Goal: Task Accomplishment & Management: Use online tool/utility

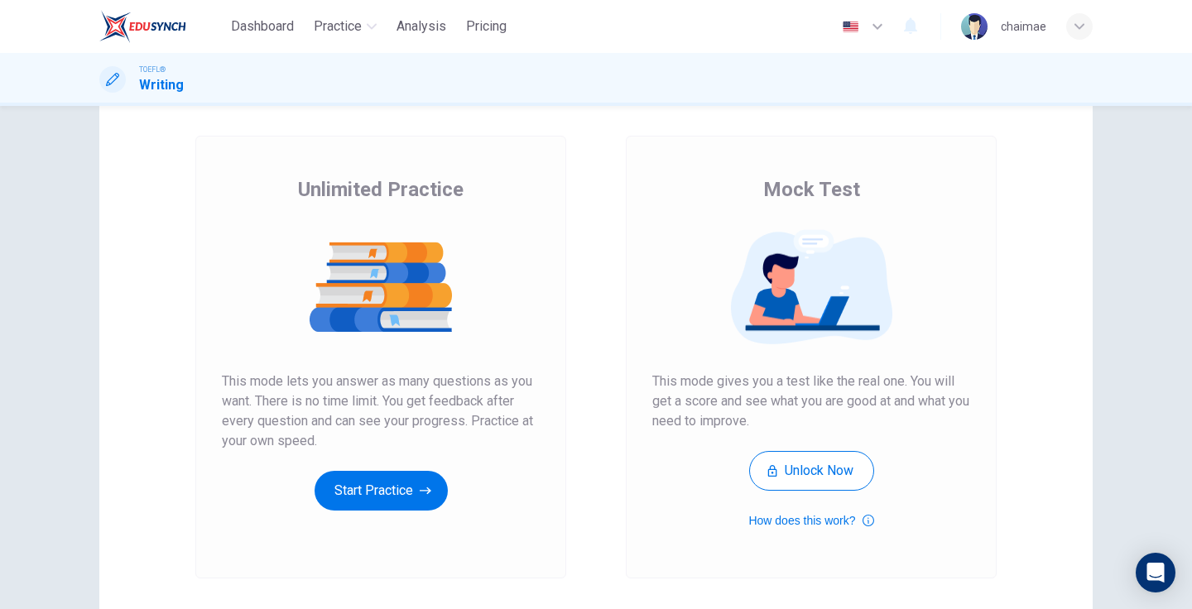
scroll to position [130, 0]
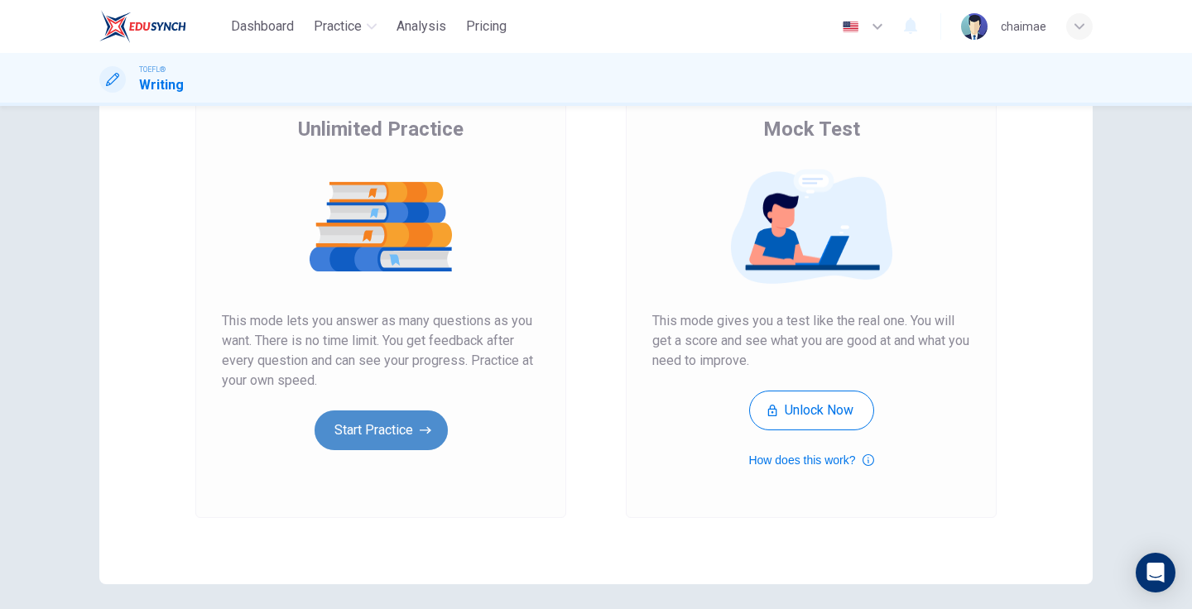
click at [404, 438] on button "Start Practice" at bounding box center [381, 431] width 133 height 40
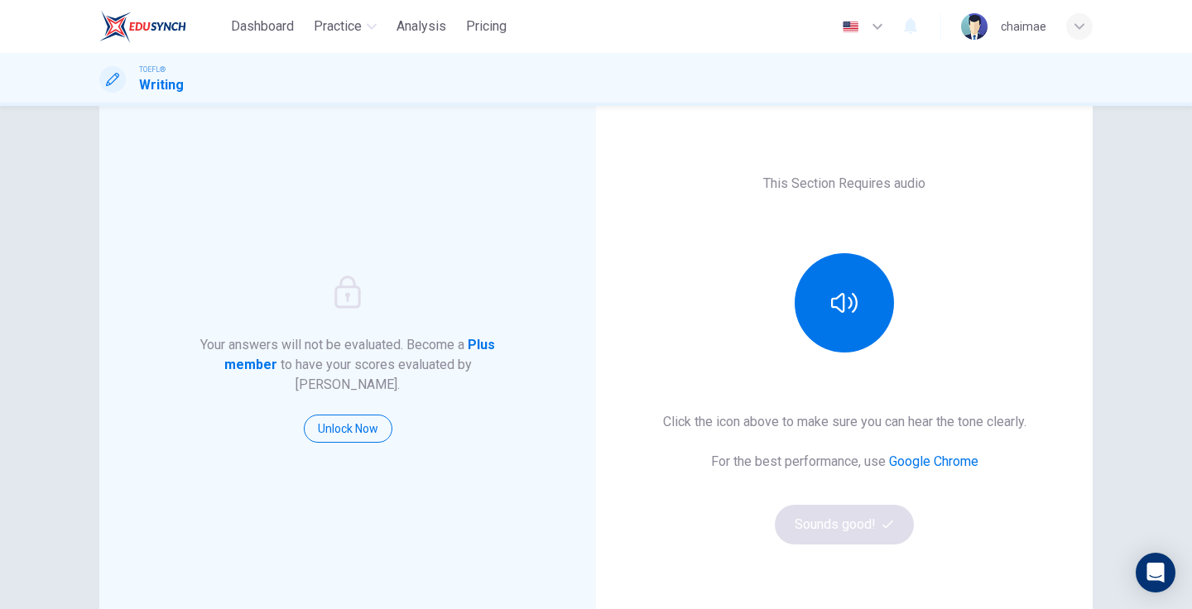
scroll to position [26, 0]
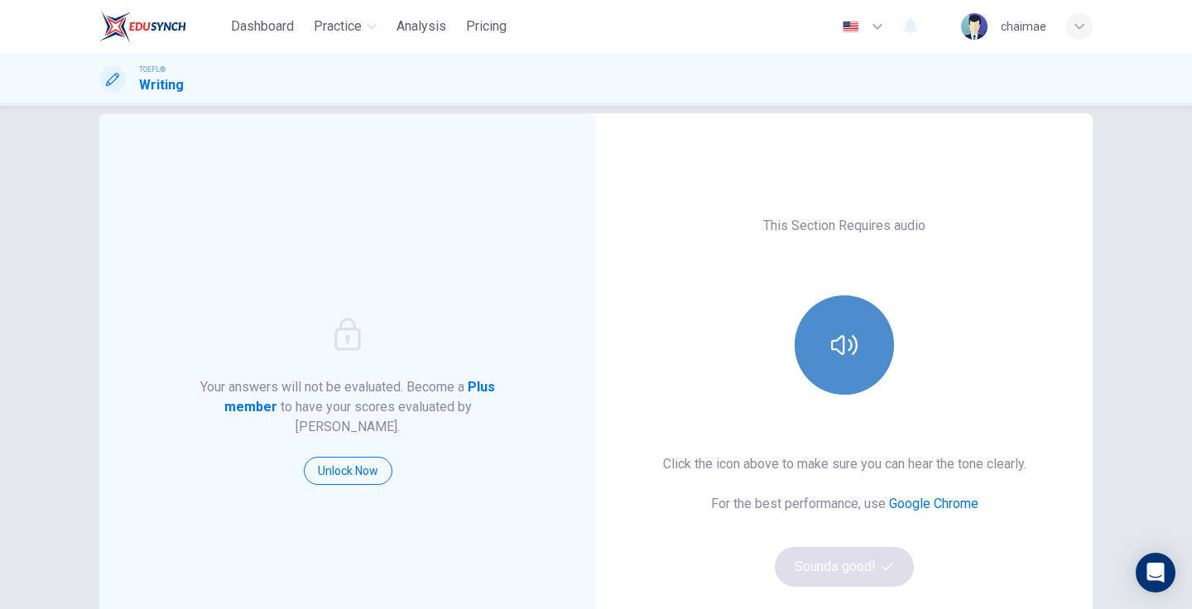
click at [834, 356] on icon "button" at bounding box center [844, 345] width 26 height 26
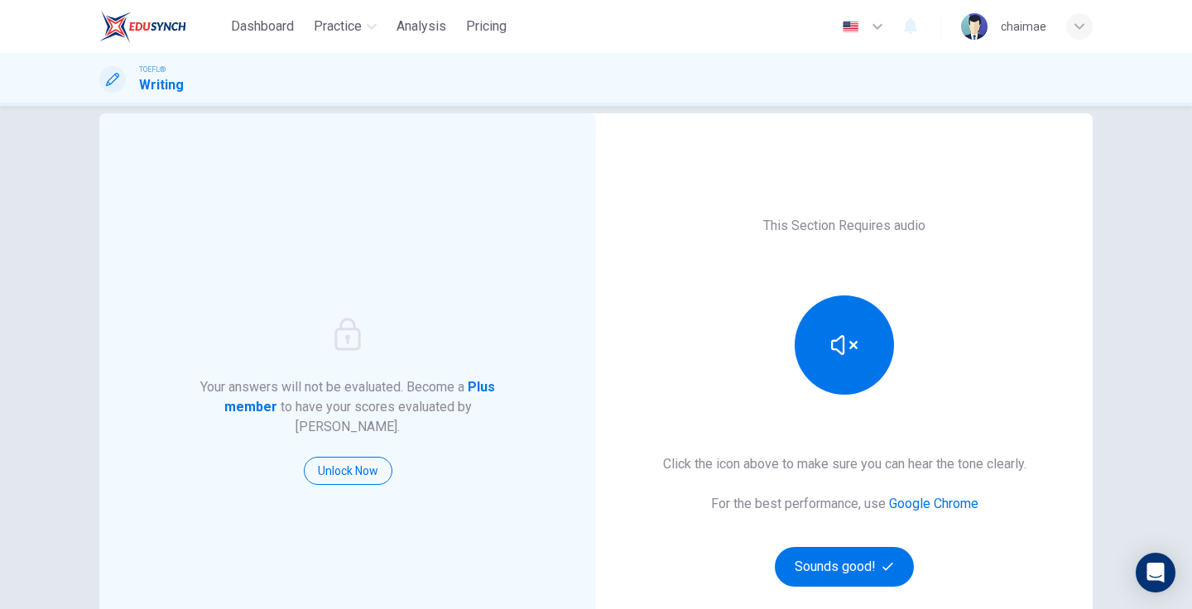
scroll to position [166, 0]
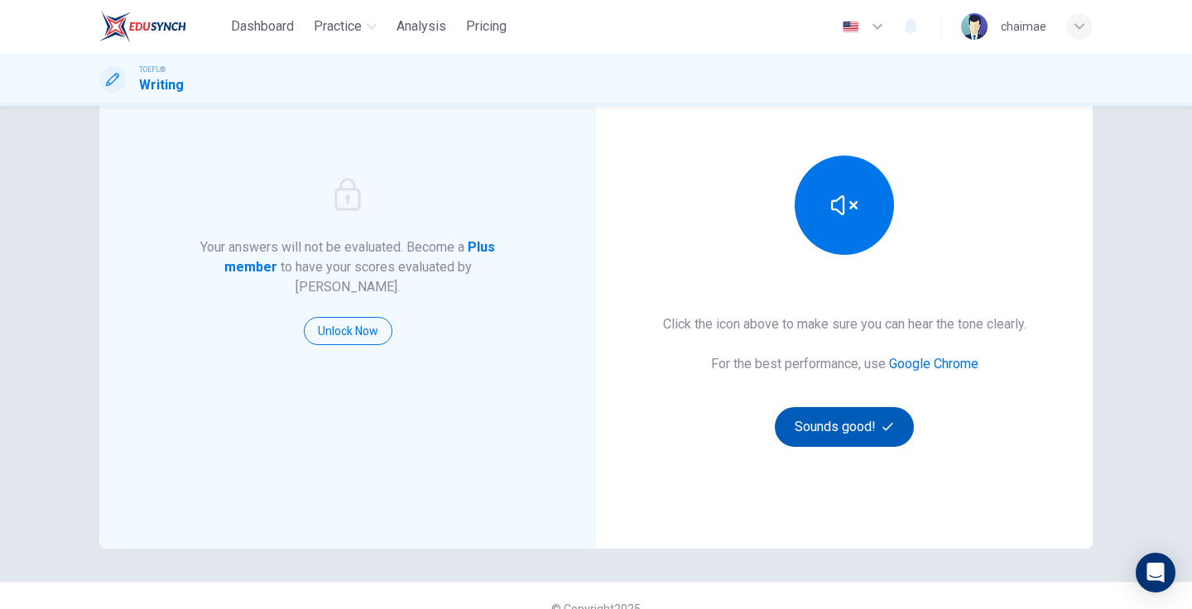
click at [860, 432] on button "Sounds good!" at bounding box center [844, 427] width 139 height 40
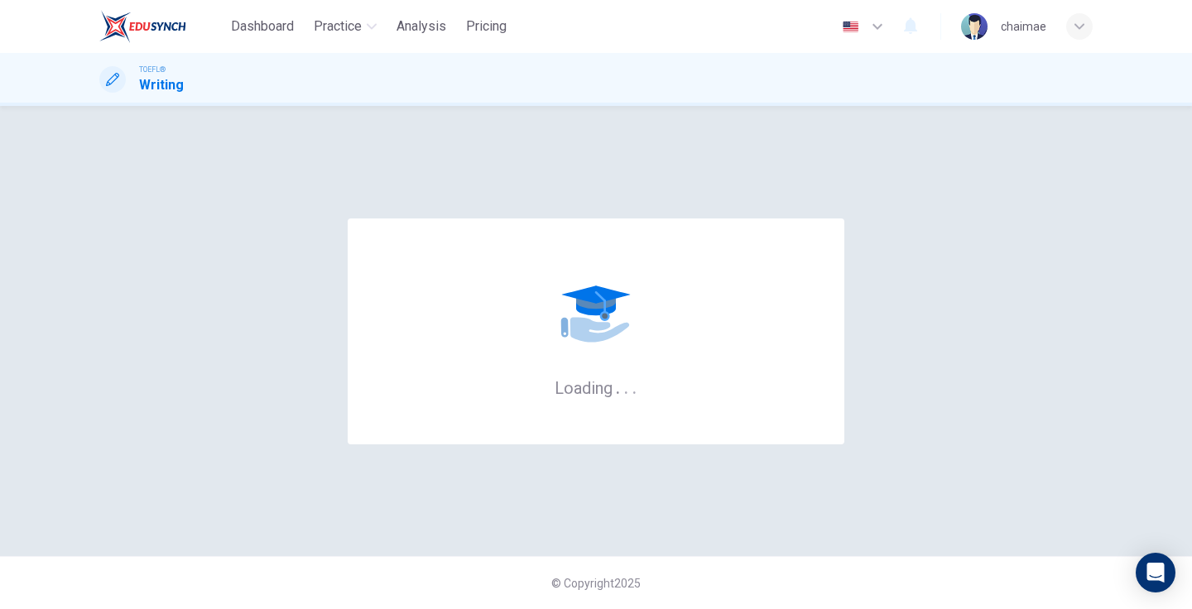
scroll to position [0, 0]
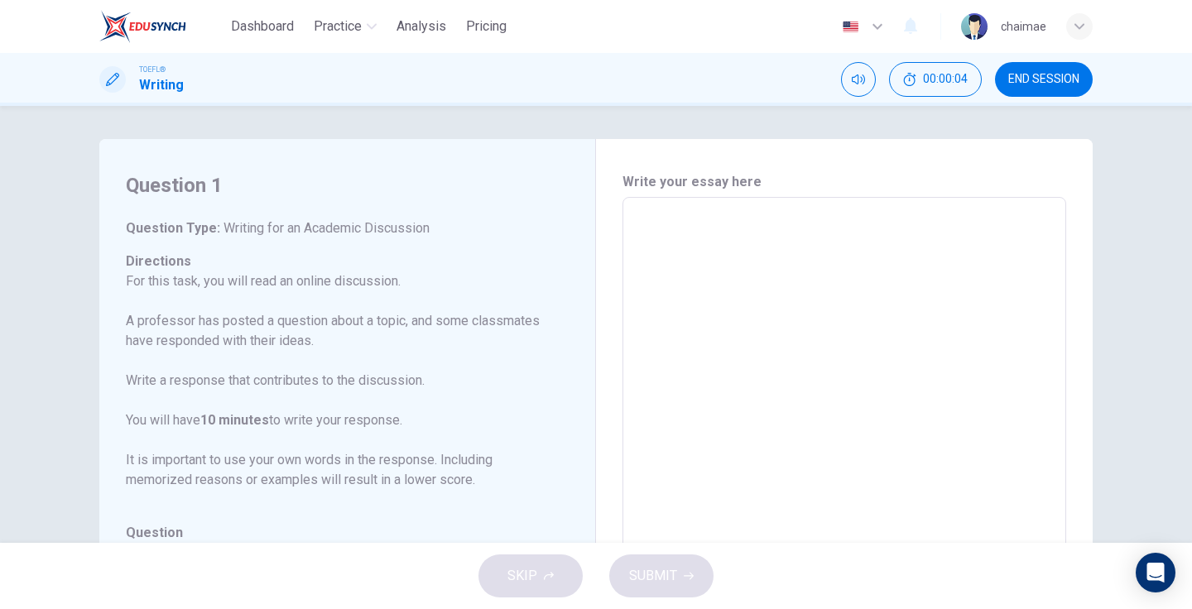
drag, startPoint x: 250, startPoint y: 221, endPoint x: 454, endPoint y: 227, distance: 203.7
click at [454, 227] on h6 "Question Type : Writing for an Academic Discussion" at bounding box center [337, 229] width 423 height 20
click at [437, 226] on h6 "Question Type : Writing for an Academic Discussion" at bounding box center [337, 229] width 423 height 20
drag, startPoint x: 334, startPoint y: 345, endPoint x: 168, endPoint y: 327, distance: 166.6
click at [168, 327] on p "For this task, you will read an online discussion. A professor has posted a que…" at bounding box center [337, 381] width 423 height 219
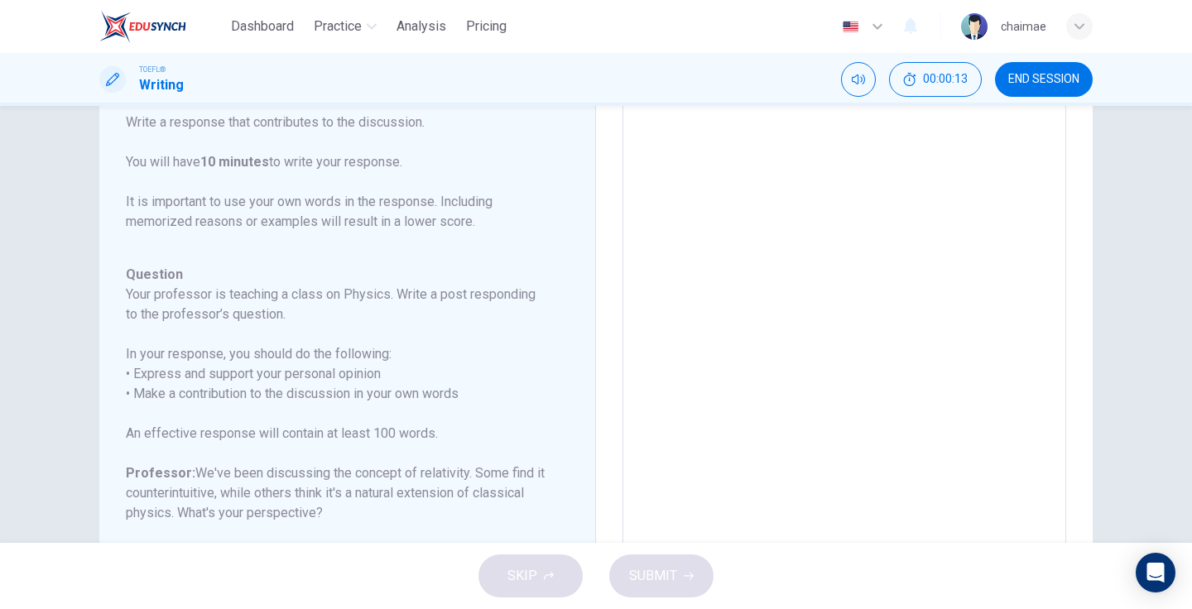
scroll to position [118, 0]
drag, startPoint x: 239, startPoint y: 349, endPoint x: 416, endPoint y: 348, distance: 177.2
click at [416, 349] on h6 "In your response, you should do the following: • Express and support your perso…" at bounding box center [337, 370] width 423 height 60
drag, startPoint x: 404, startPoint y: 368, endPoint x: 137, endPoint y: 368, distance: 267.4
click at [137, 368] on h6 "In your response, you should do the following: • Express and support your perso…" at bounding box center [337, 370] width 423 height 60
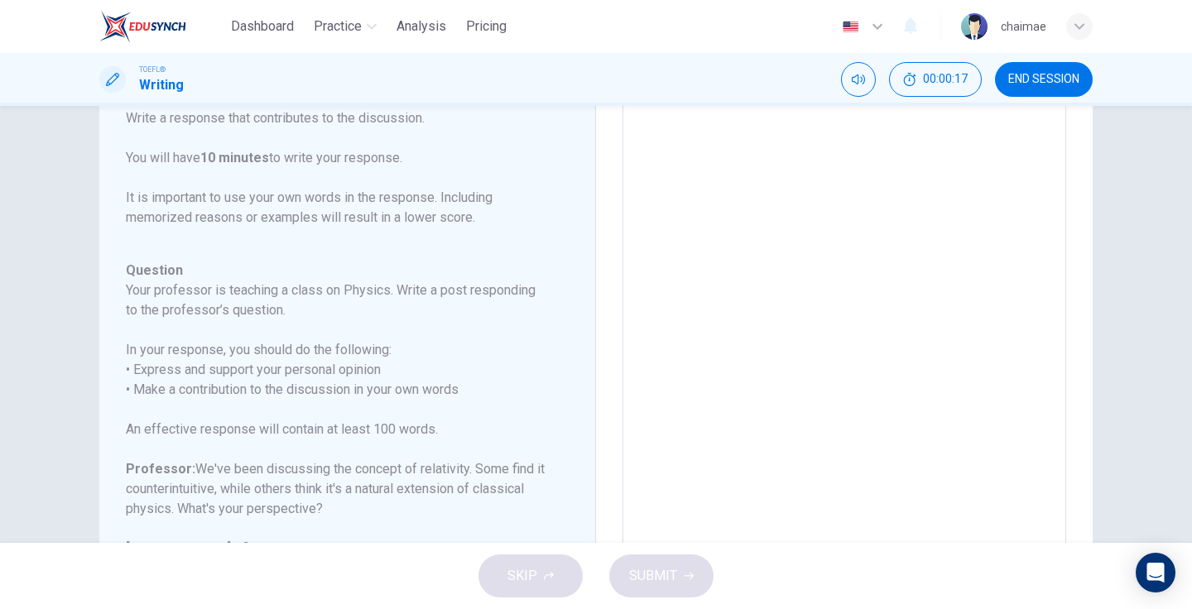
drag, startPoint x: 461, startPoint y: 381, endPoint x: 177, endPoint y: 377, distance: 284.0
click at [177, 377] on h6 "In your response, you should do the following: • Express and support your perso…" at bounding box center [337, 370] width 423 height 60
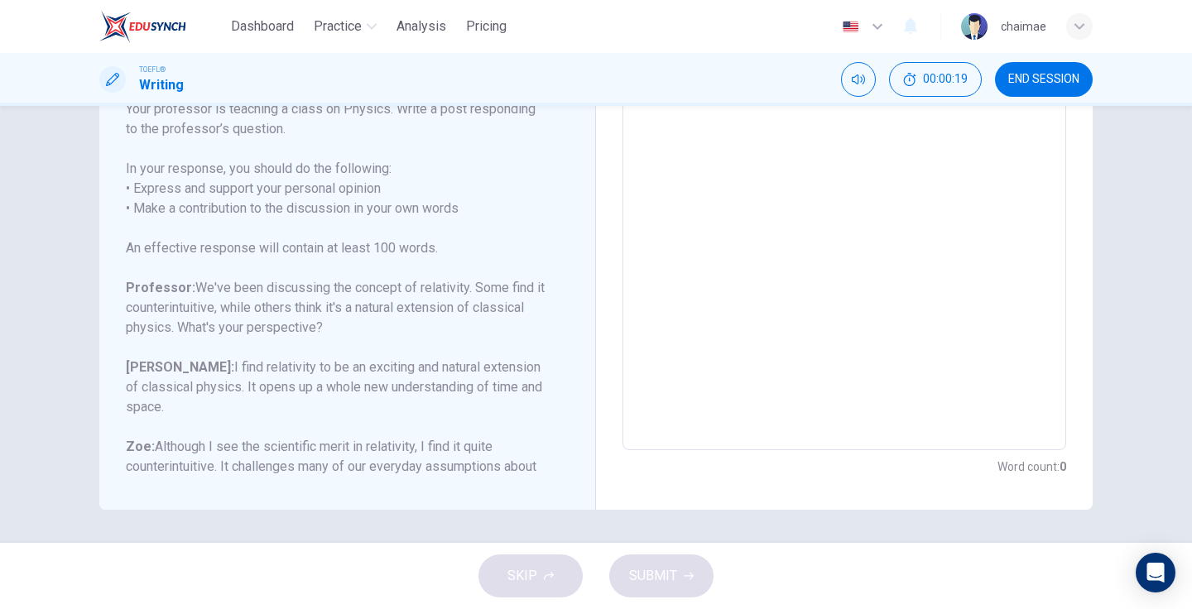
drag, startPoint x: 193, startPoint y: 280, endPoint x: 455, endPoint y: 291, distance: 262.7
click at [455, 291] on h6 "Professor: We've been discussing the concept of relativity. Some find it counte…" at bounding box center [337, 308] width 423 height 60
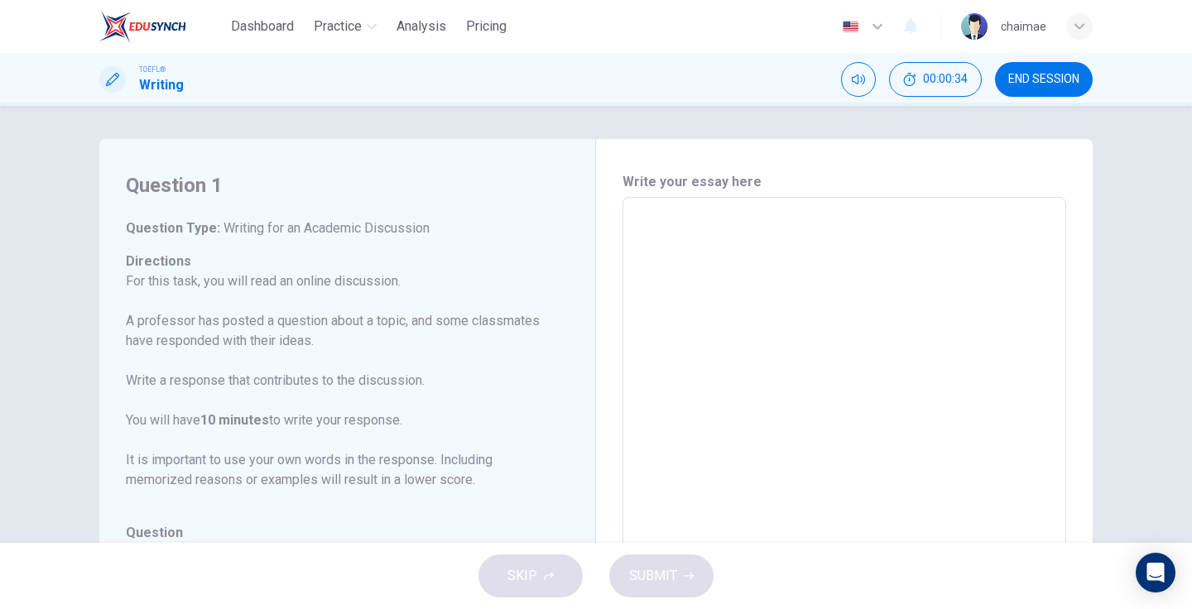
scroll to position [0, 0]
click at [680, 238] on textarea at bounding box center [844, 474] width 421 height 526
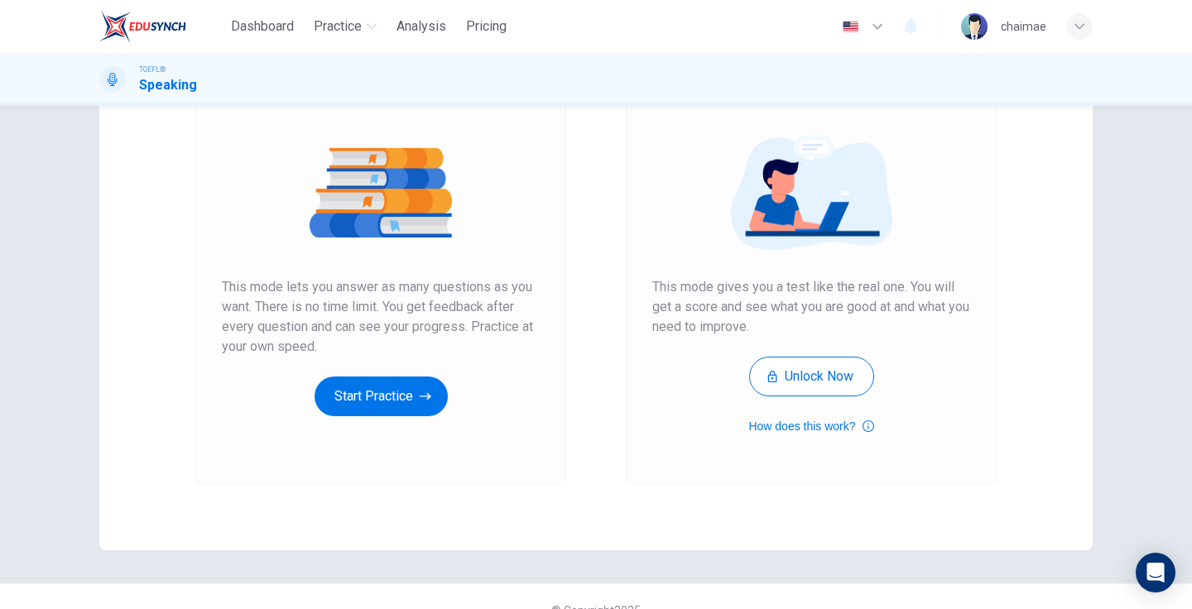
scroll to position [191, 0]
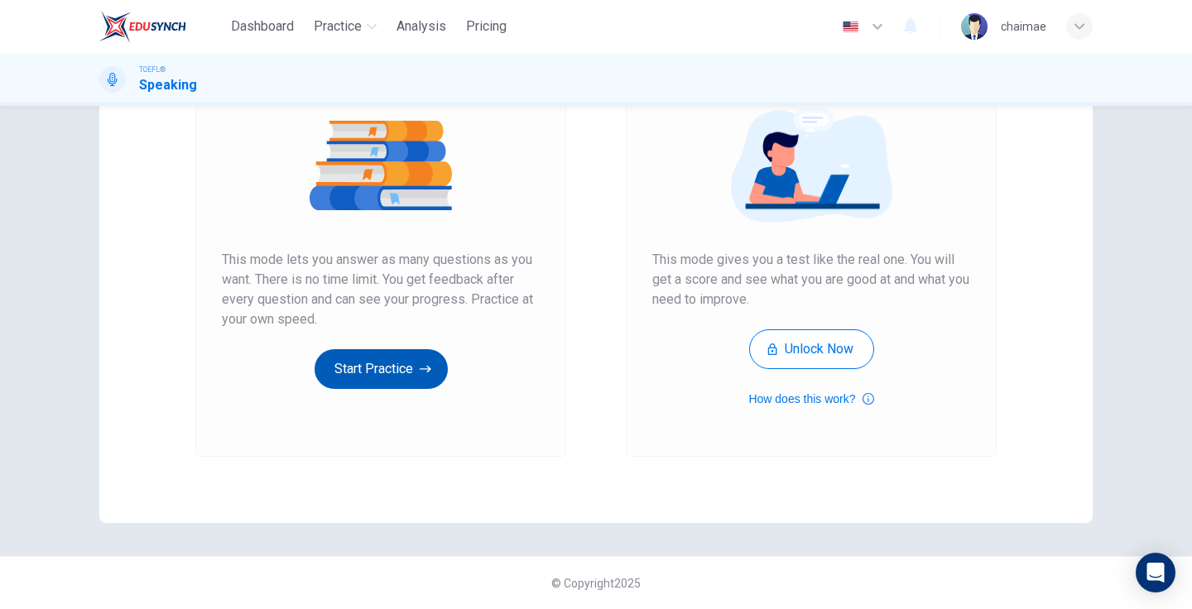
click at [411, 373] on button "Start Practice" at bounding box center [381, 369] width 133 height 40
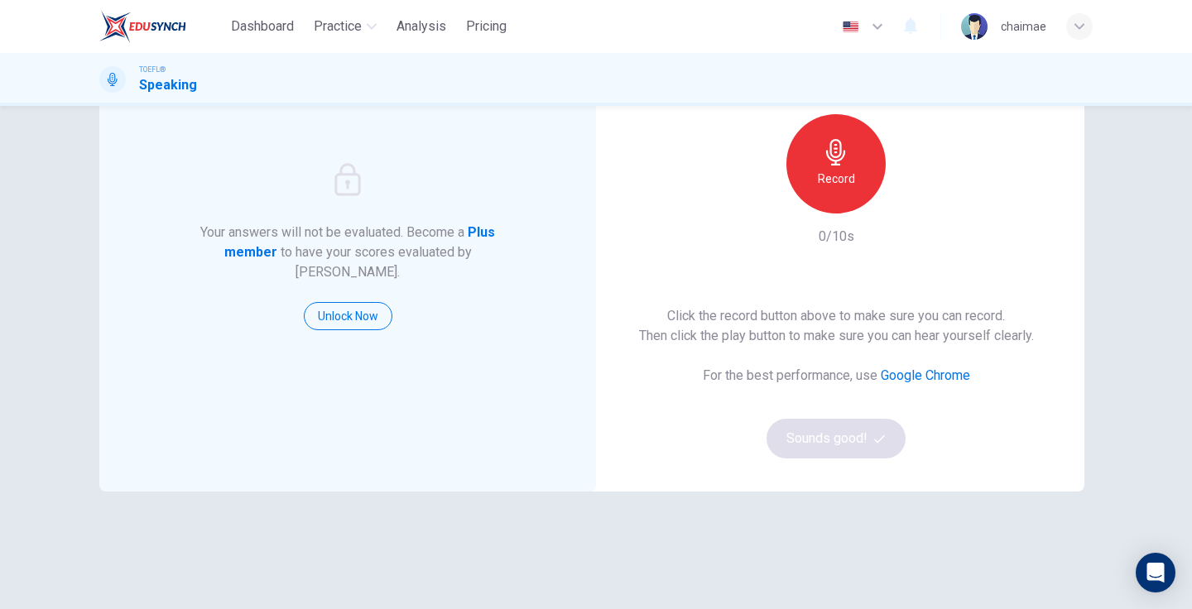
scroll to position [106, 0]
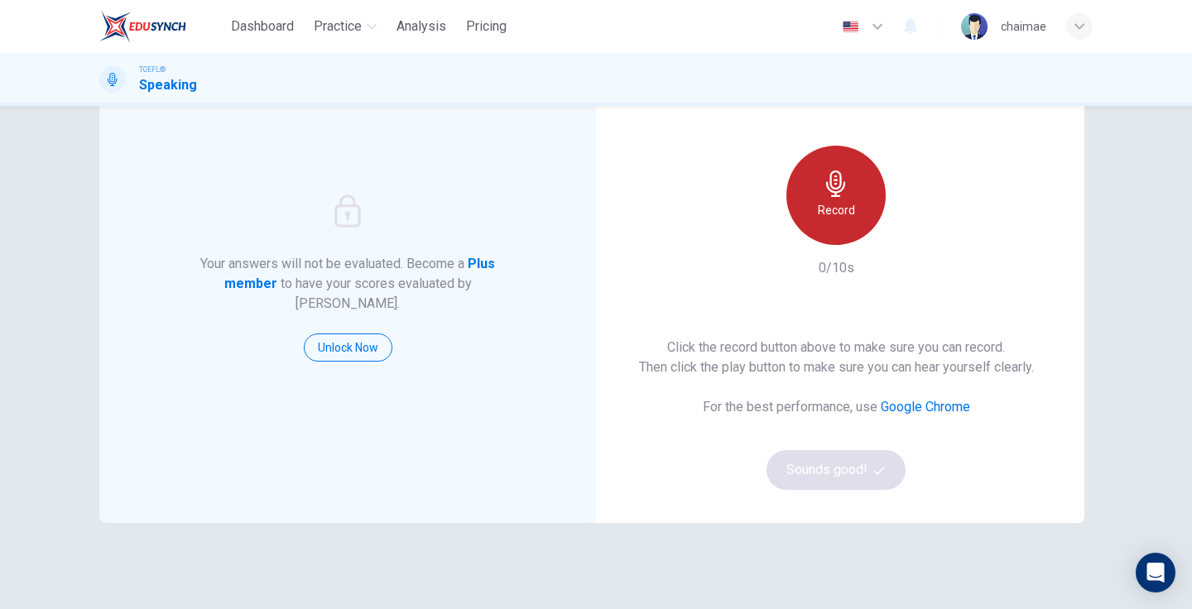
click at [825, 211] on h6 "Record" at bounding box center [836, 210] width 37 height 20
click at [825, 211] on h6 "Stop" at bounding box center [836, 210] width 25 height 20
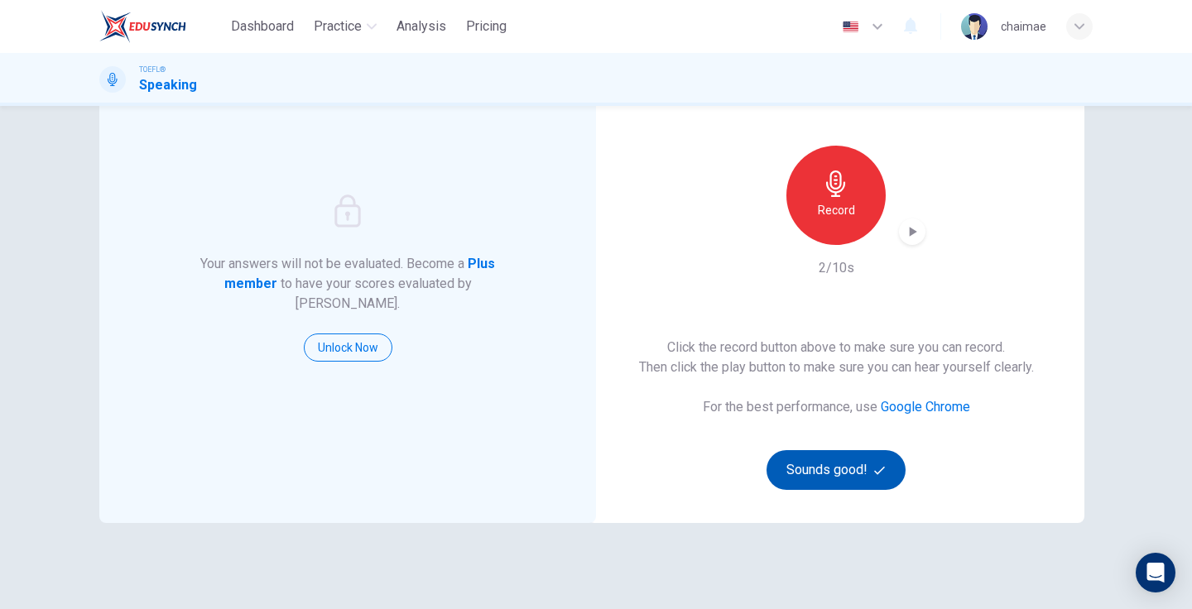
click at [829, 466] on button "Sounds good!" at bounding box center [836, 470] width 139 height 40
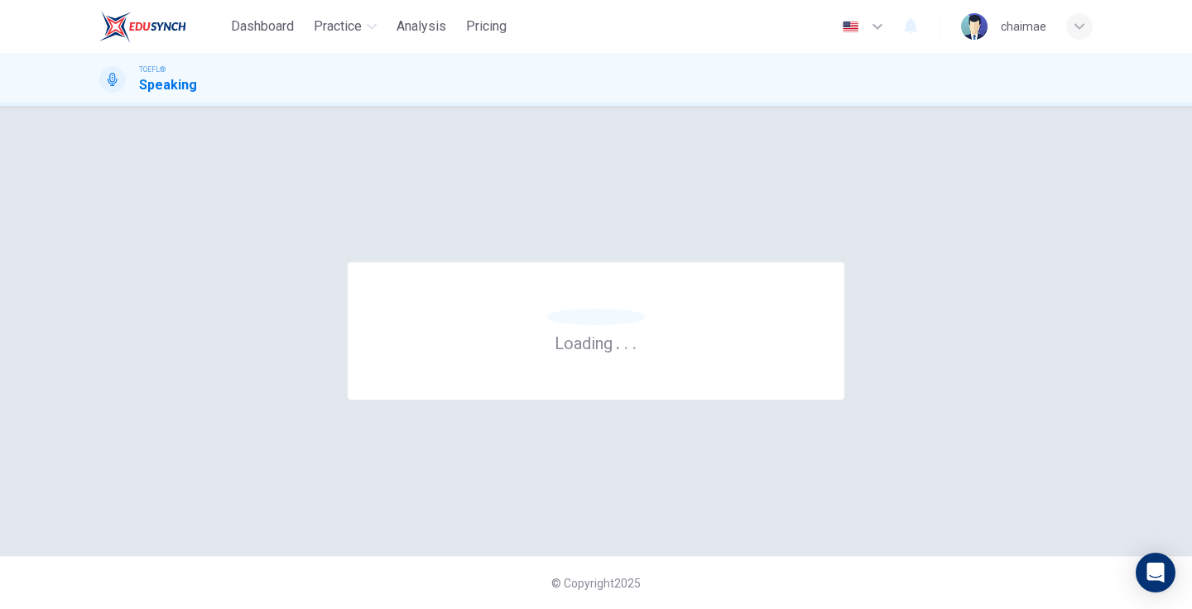
scroll to position [0, 0]
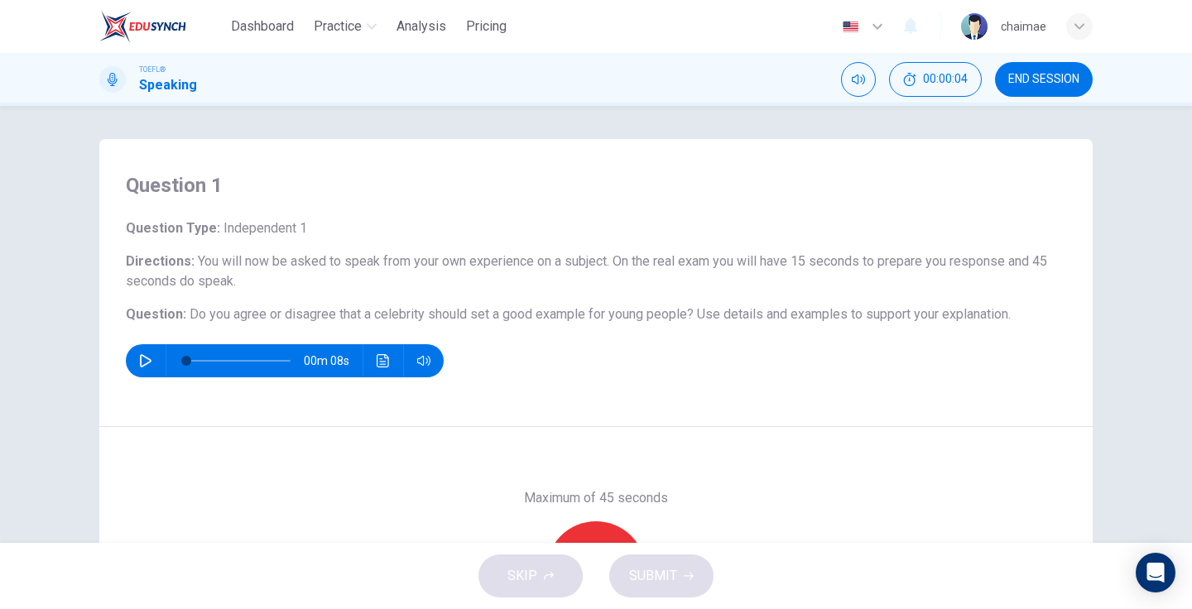
click at [137, 352] on button "button" at bounding box center [145, 360] width 26 height 33
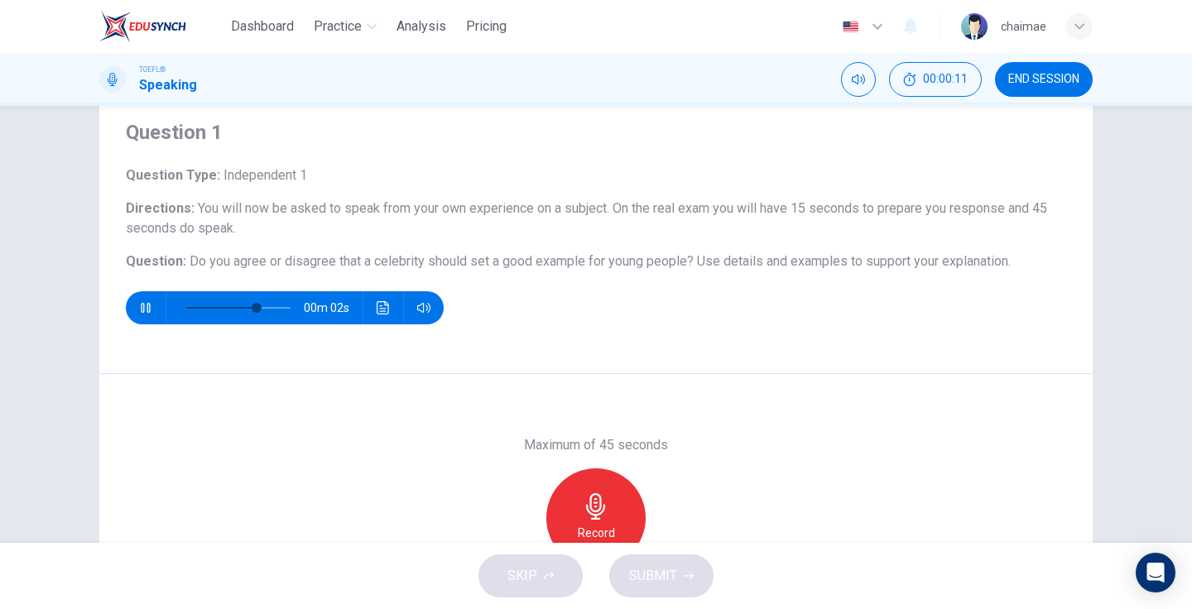
scroll to position [56, 0]
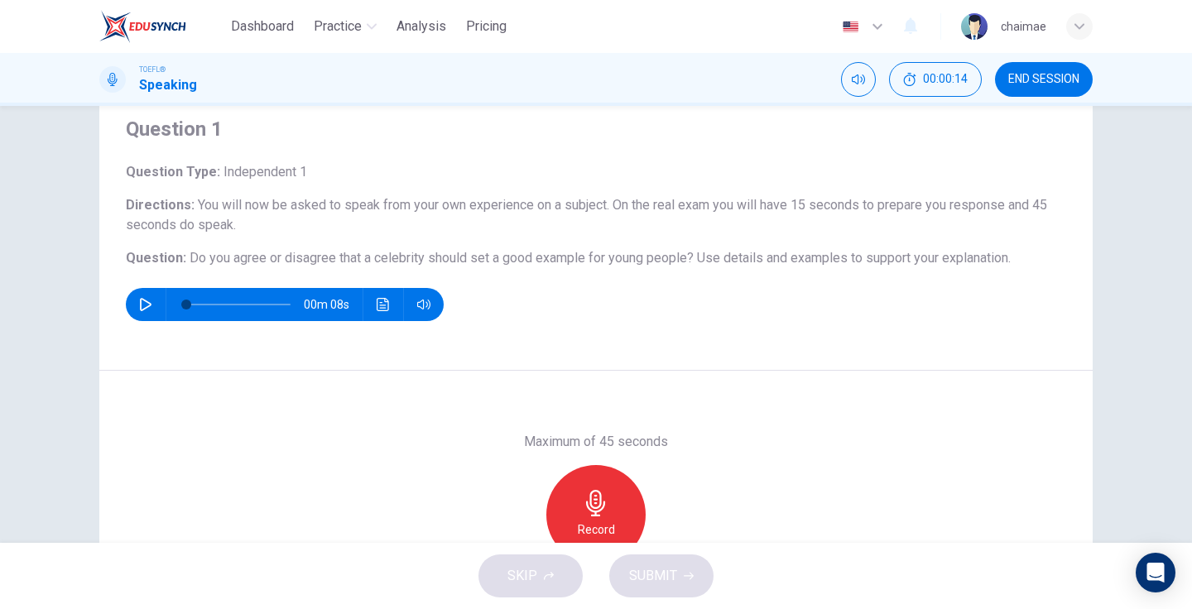
click at [146, 301] on icon "button" at bounding box center [145, 304] width 13 height 13
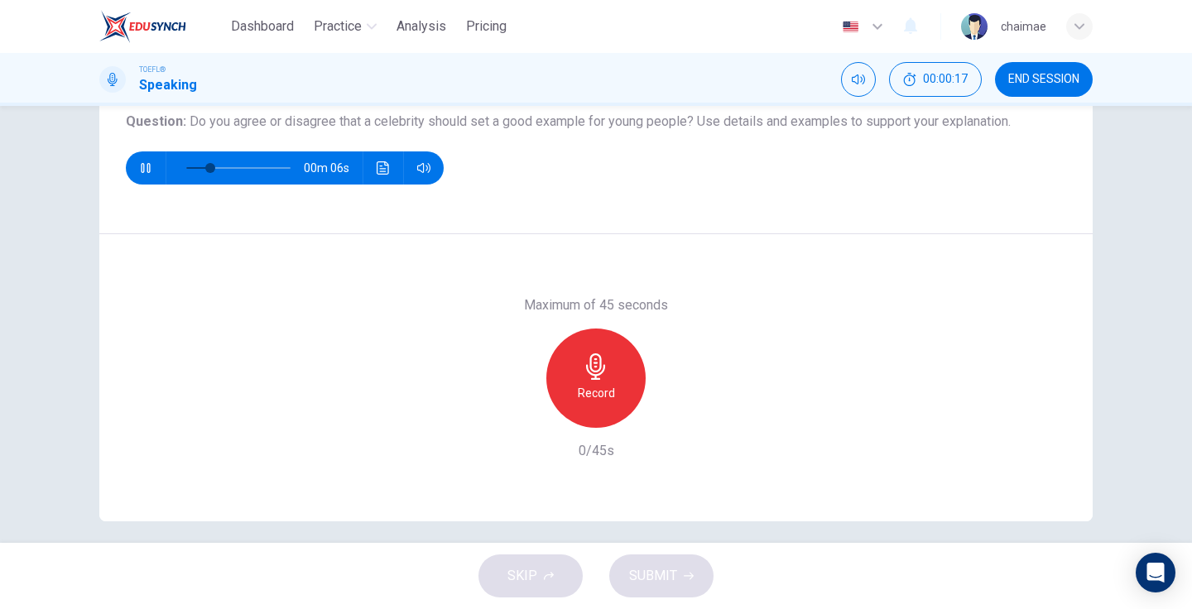
scroll to position [194, 0]
click at [147, 166] on icon "button" at bounding box center [145, 167] width 13 height 13
click at [583, 369] on icon "button" at bounding box center [596, 366] width 26 height 26
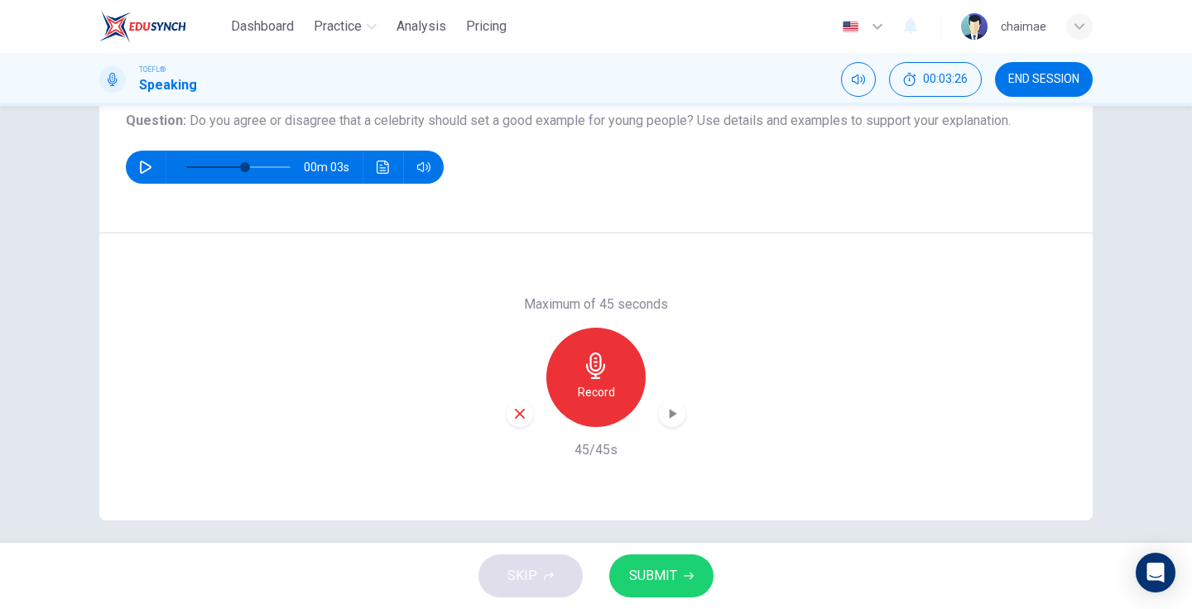
click at [516, 418] on icon "button" at bounding box center [519, 413] width 15 height 15
click at [516, 418] on div "Record" at bounding box center [596, 377] width 179 height 99
click at [601, 392] on h6 "Record" at bounding box center [596, 392] width 37 height 20
click at [676, 575] on span "SUBMIT" at bounding box center [653, 576] width 48 height 23
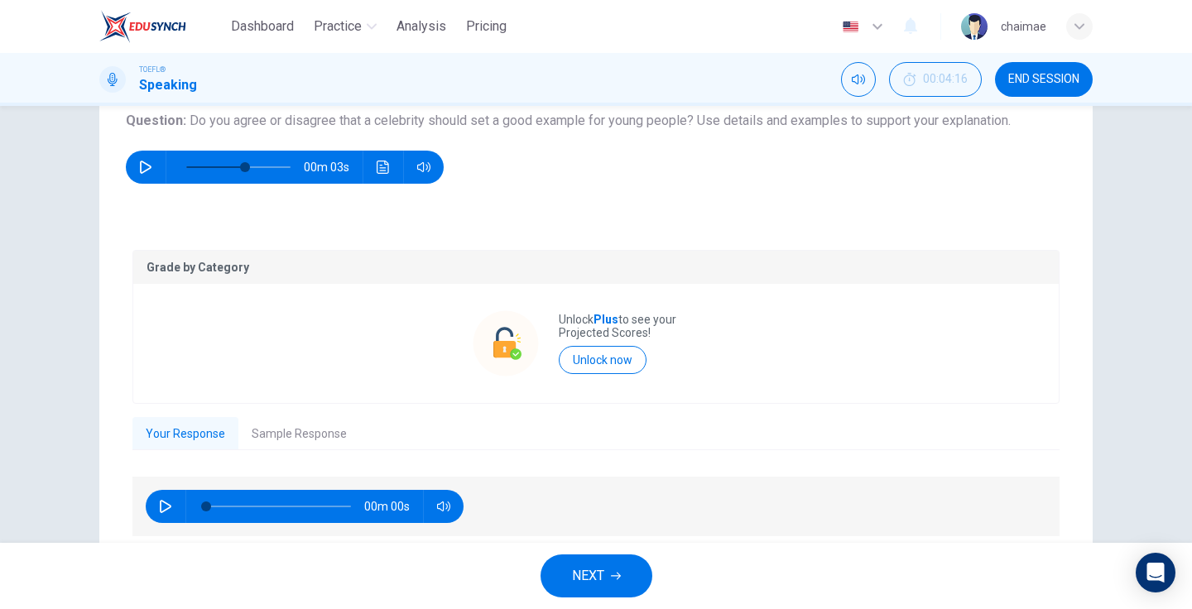
type input "0"
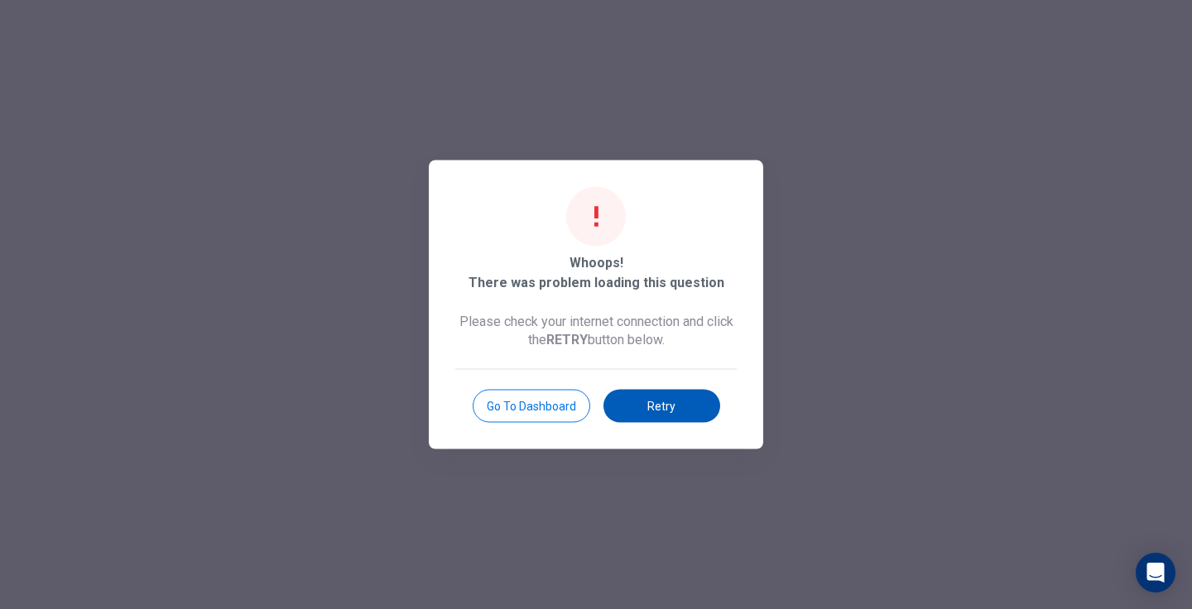
click at [663, 406] on button "Retry" at bounding box center [661, 406] width 117 height 33
click at [556, 400] on button "Go to Dashboard" at bounding box center [532, 406] width 118 height 33
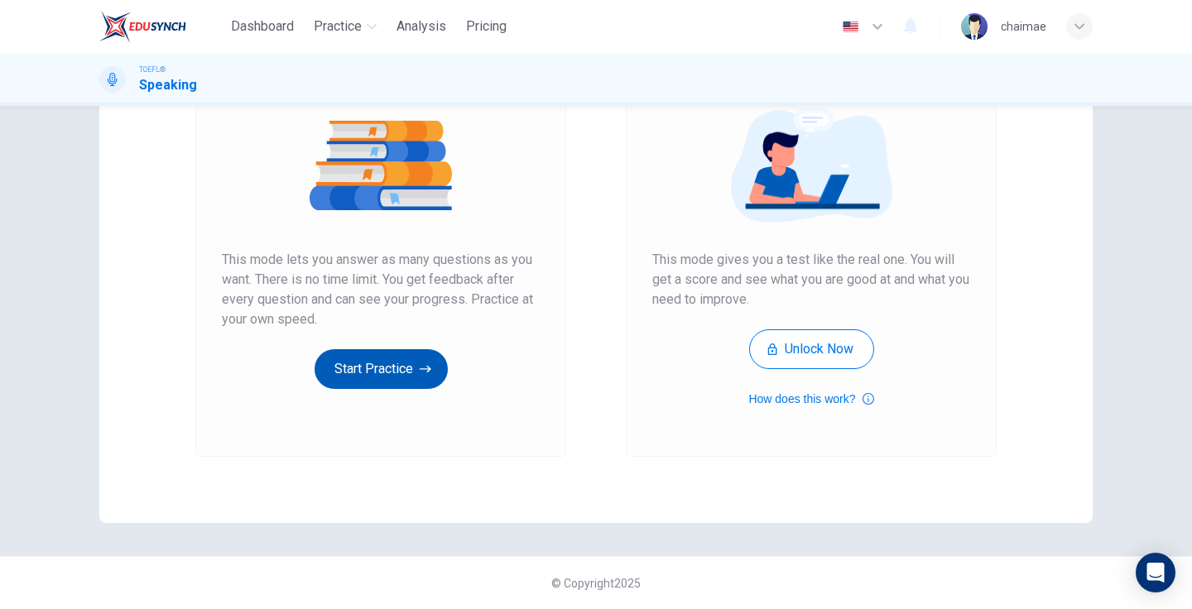
scroll to position [192, 0]
click at [393, 358] on button "Start Practice" at bounding box center [381, 369] width 133 height 40
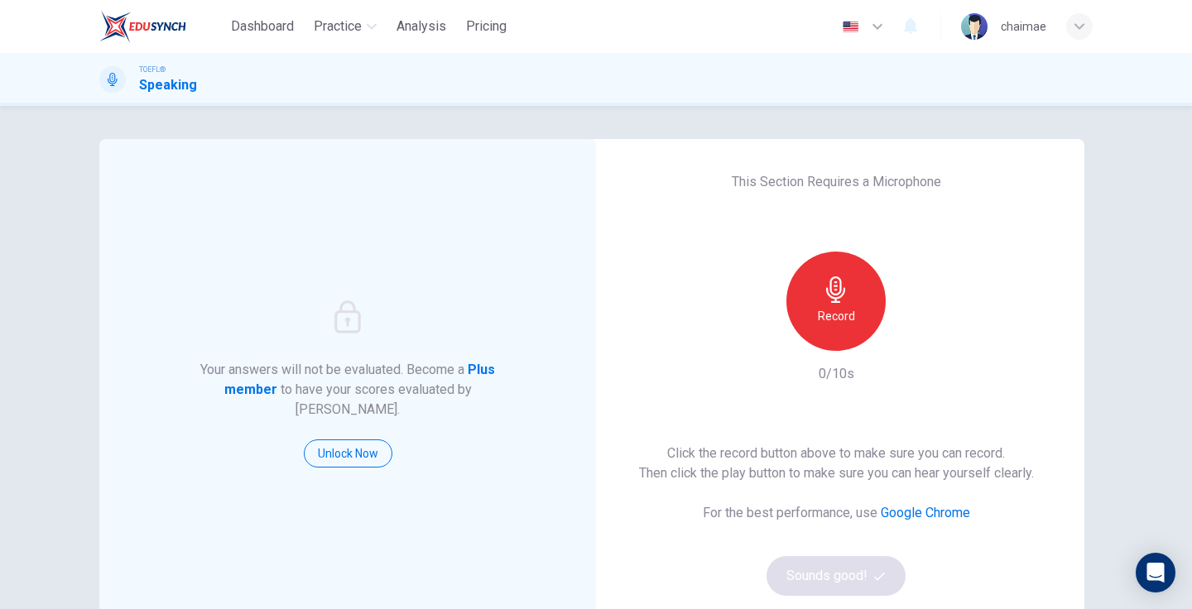
scroll to position [188, 0]
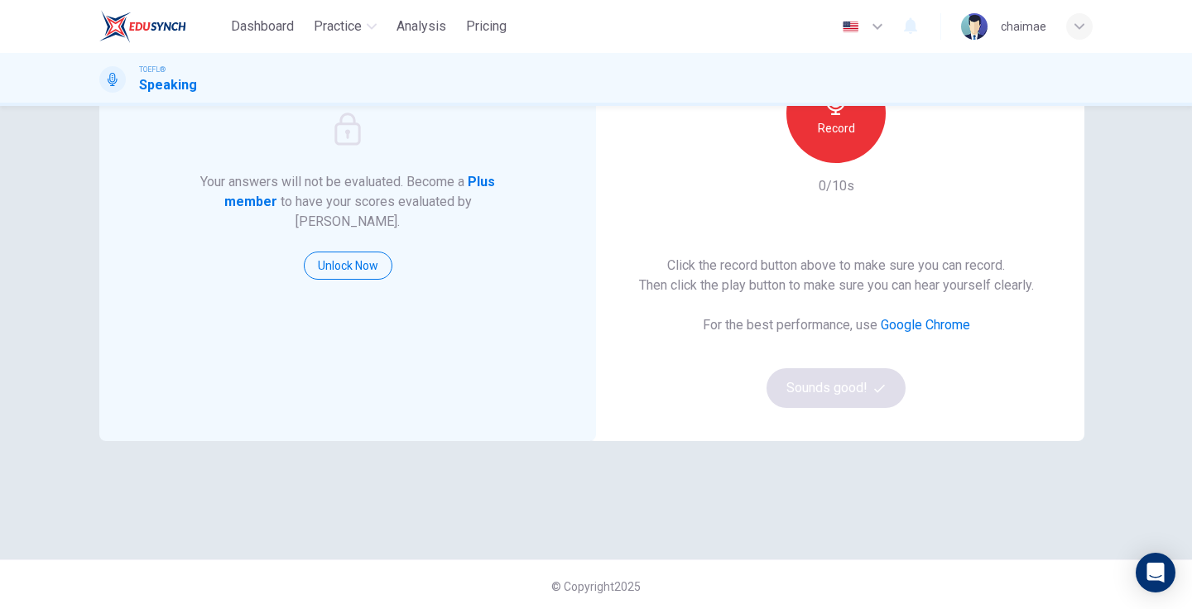
click at [846, 95] on div "TOEFL® Speaking" at bounding box center [596, 79] width 1192 height 53
click at [840, 127] on h6 "Record" at bounding box center [836, 128] width 37 height 20
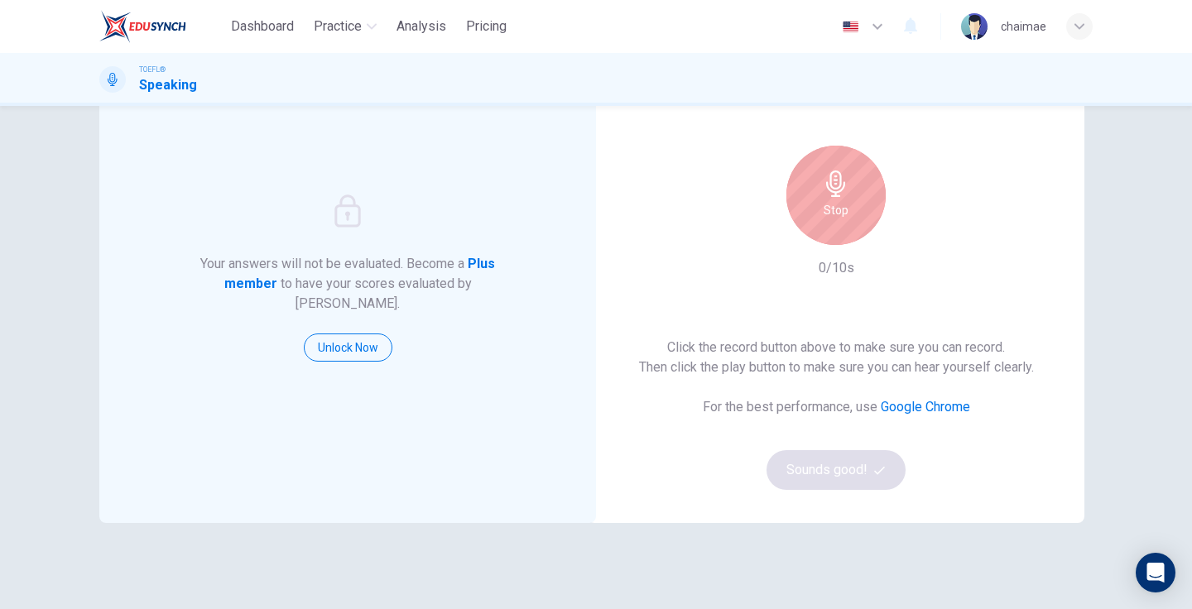
scroll to position [113, 0]
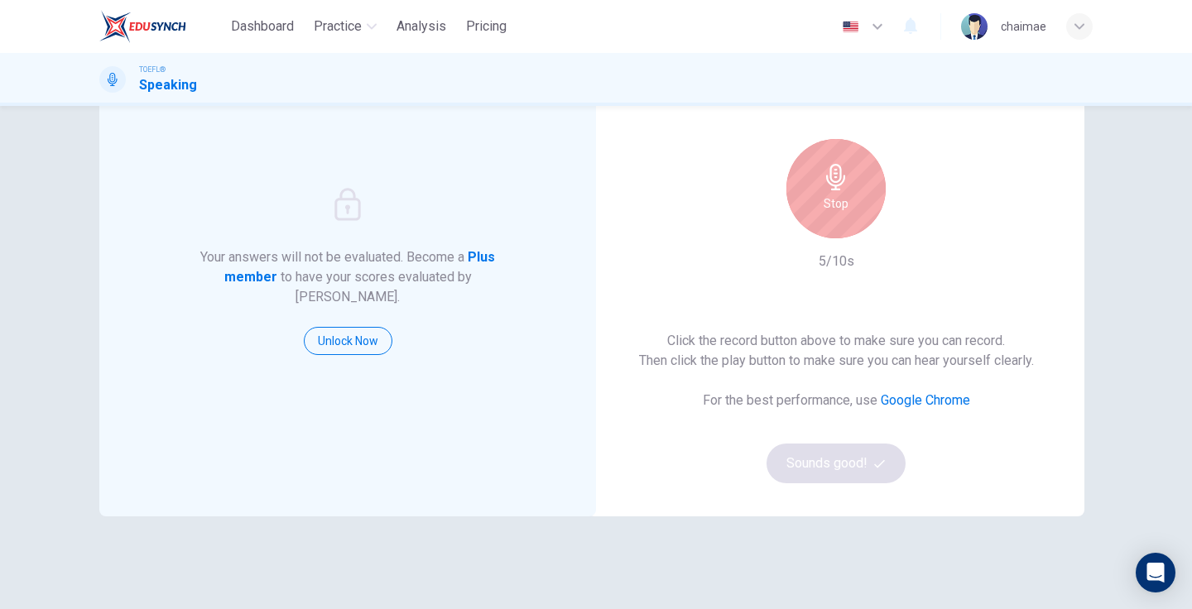
click at [841, 209] on h6 "Stop" at bounding box center [836, 204] width 25 height 20
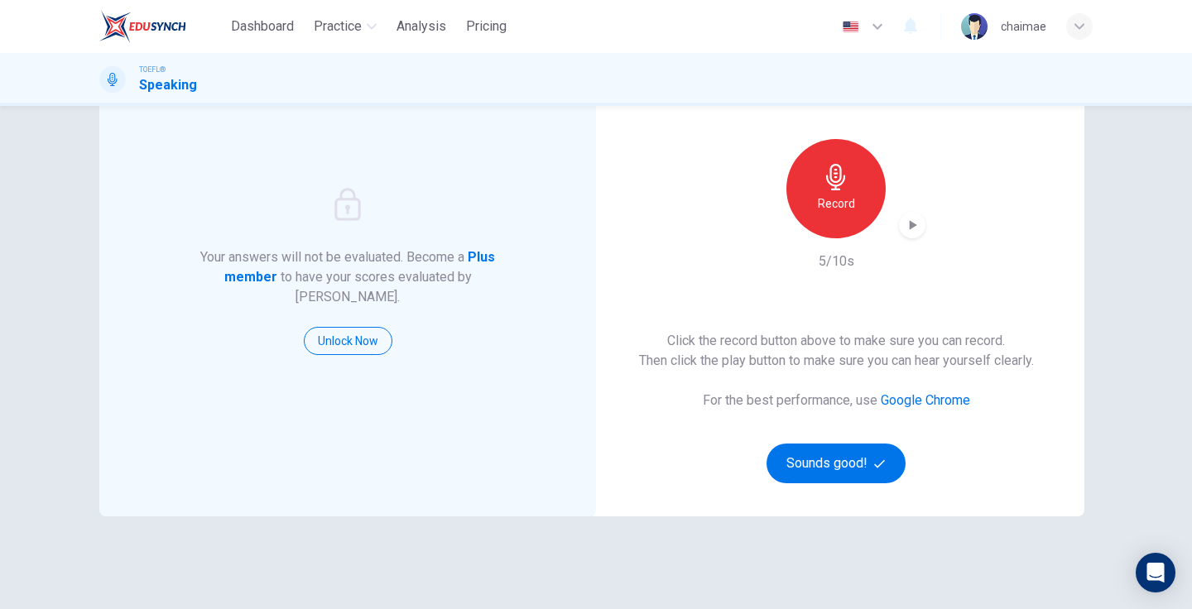
click at [910, 225] on icon "button" at bounding box center [913, 225] width 7 height 10
click at [847, 467] on button "Sounds good!" at bounding box center [836, 464] width 139 height 40
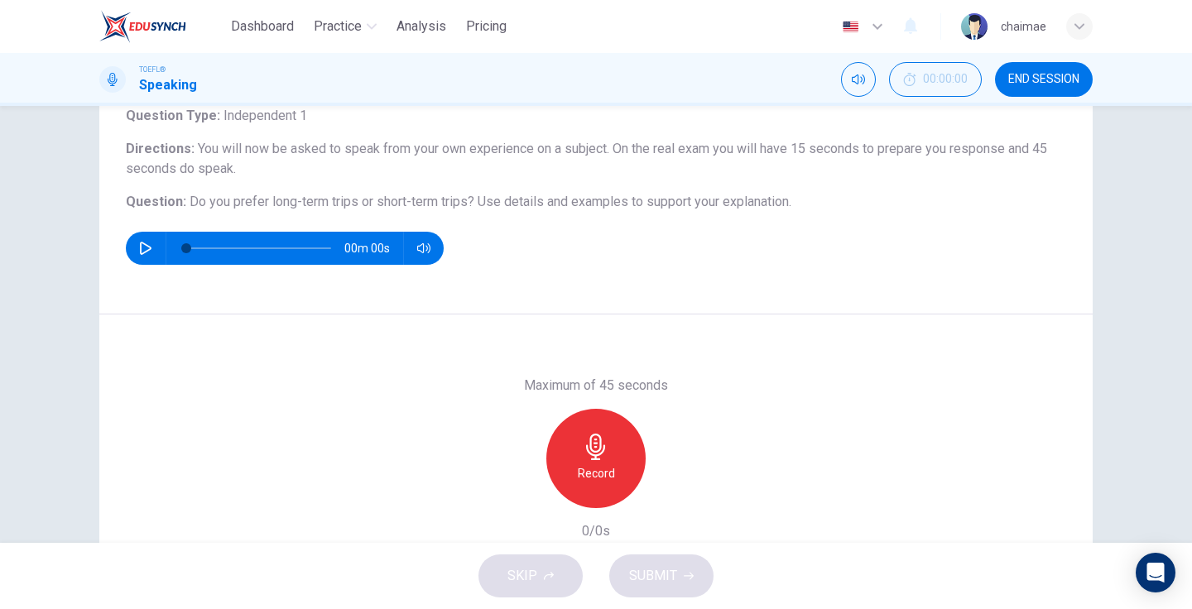
scroll to position [0, 0]
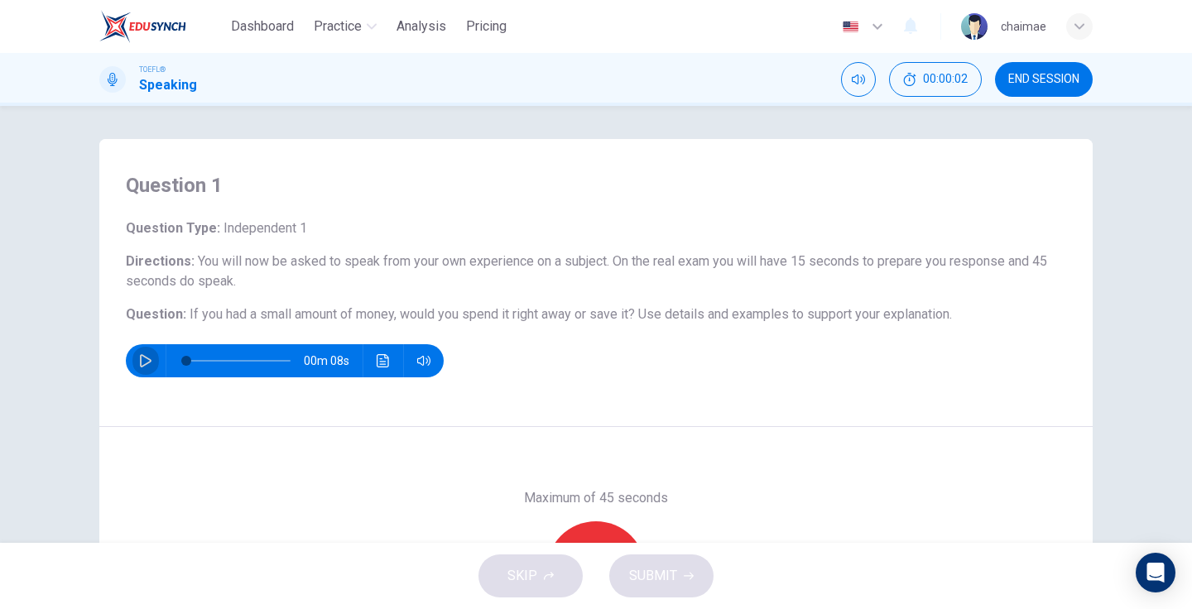
click at [143, 349] on button "button" at bounding box center [145, 360] width 26 height 33
type input "0"
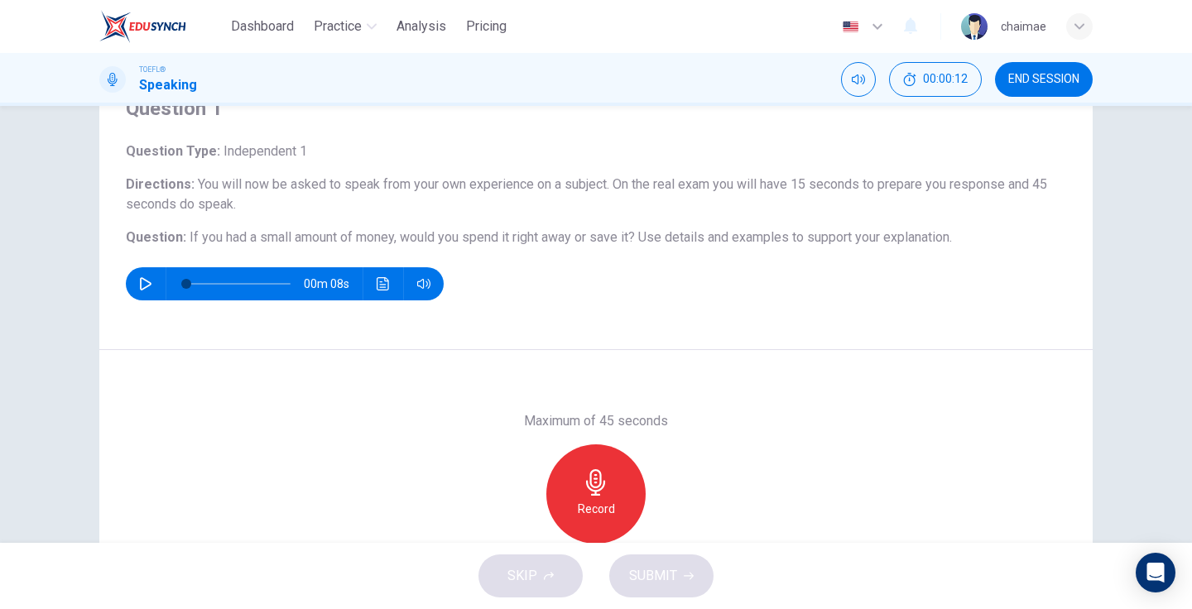
scroll to position [155, 0]
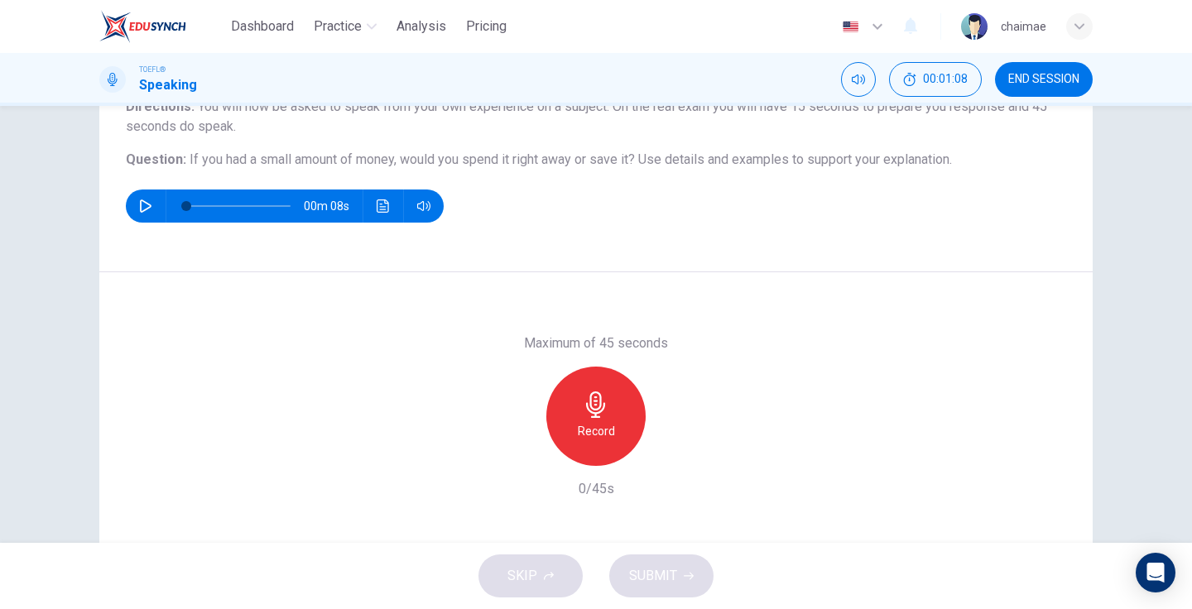
click at [597, 430] on h6 "Record" at bounding box center [596, 431] width 37 height 20
click at [681, 586] on button "SUBMIT" at bounding box center [661, 576] width 104 height 43
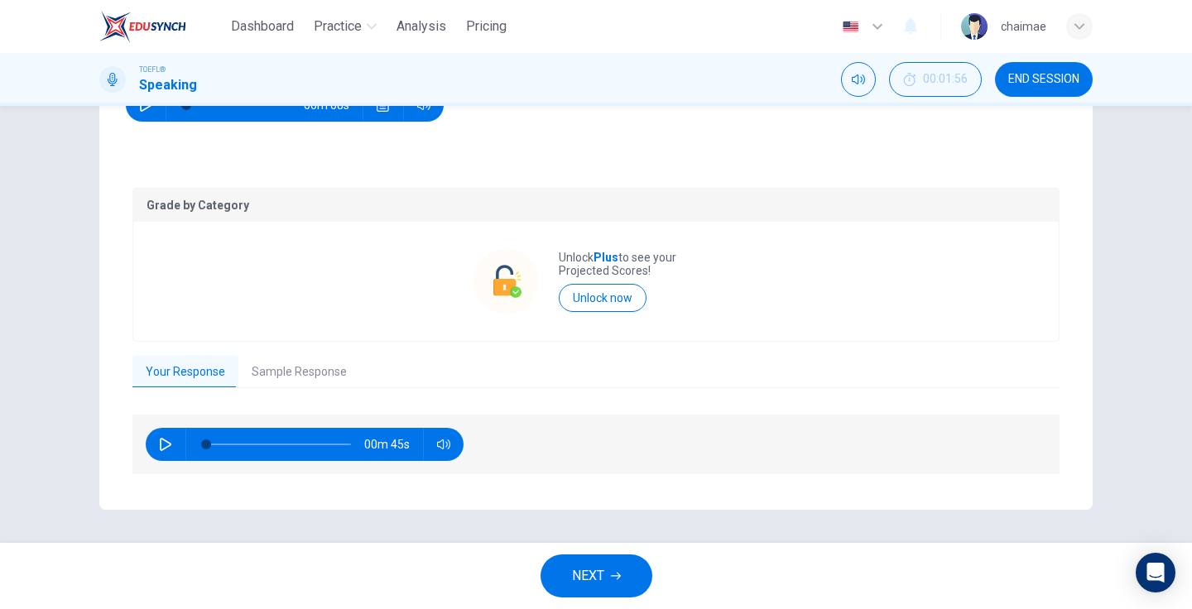
scroll to position [255, 0]
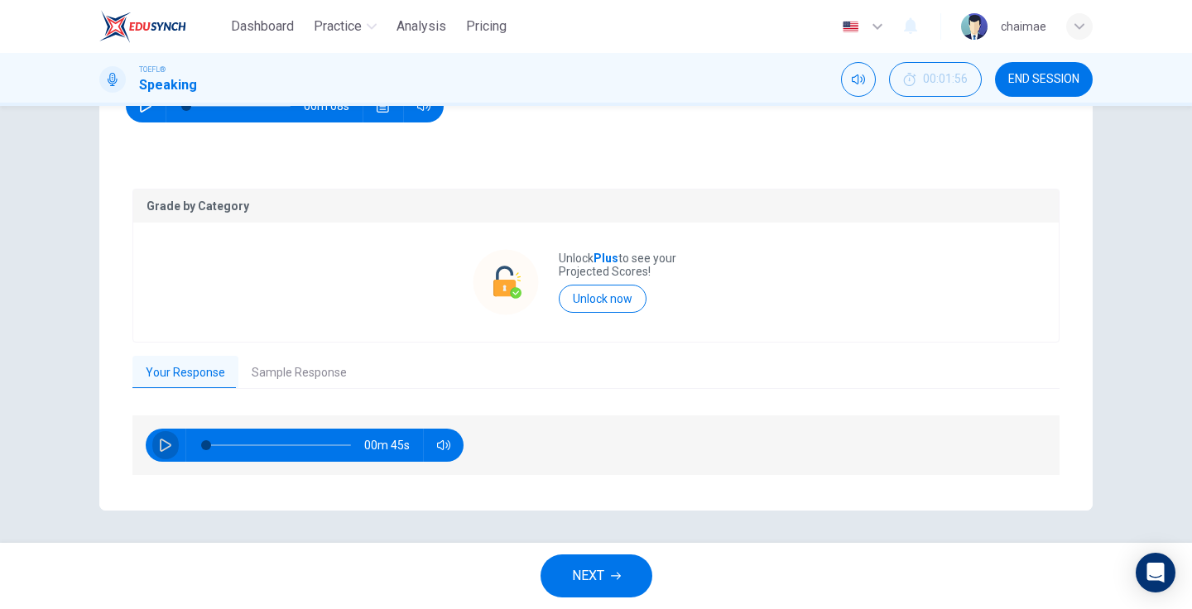
click at [153, 445] on button "button" at bounding box center [165, 445] width 26 height 33
click at [165, 443] on icon "button" at bounding box center [165, 445] width 13 height 13
type input "2"
click at [296, 374] on button "Sample Response" at bounding box center [299, 373] width 122 height 35
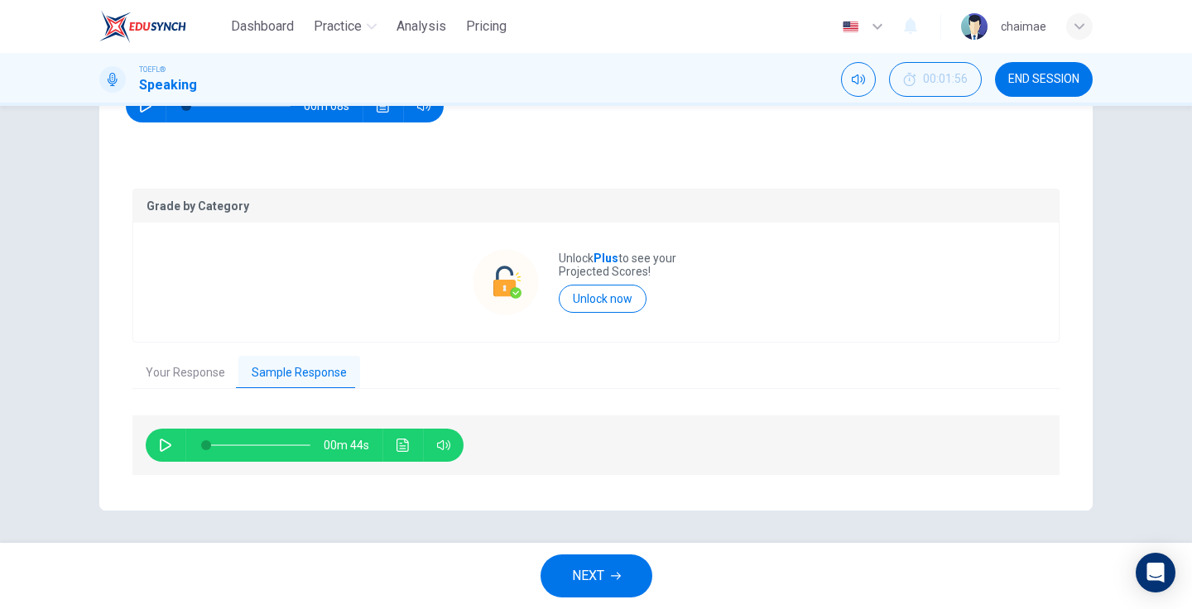
click at [155, 445] on button "button" at bounding box center [165, 445] width 26 height 33
type input "0"
click at [608, 570] on button "NEXT" at bounding box center [597, 576] width 112 height 43
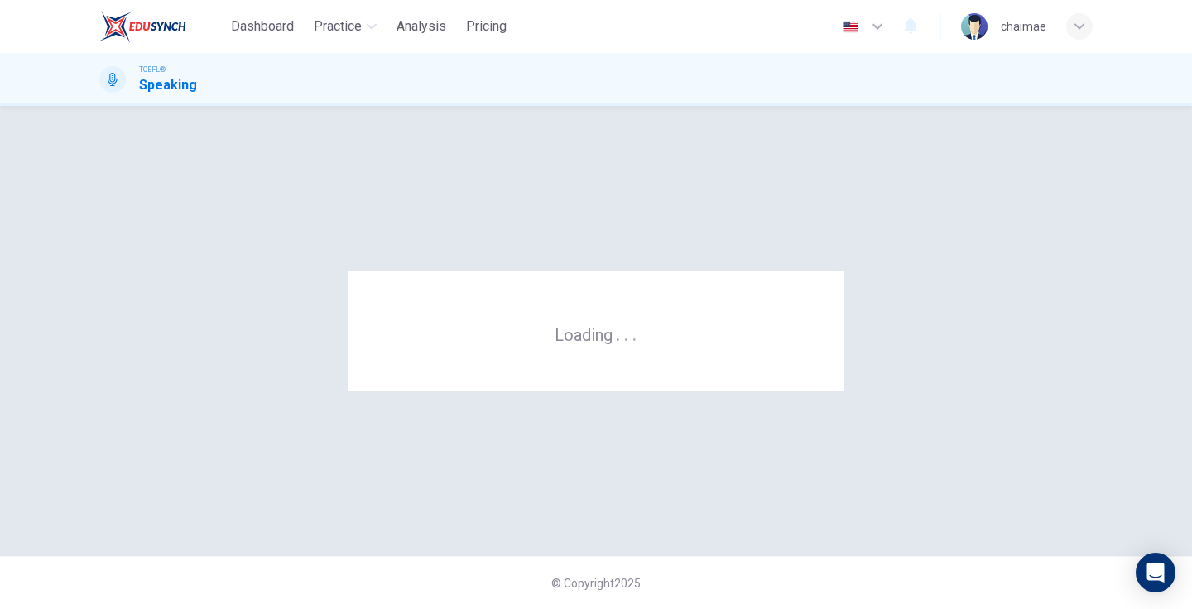
scroll to position [0, 0]
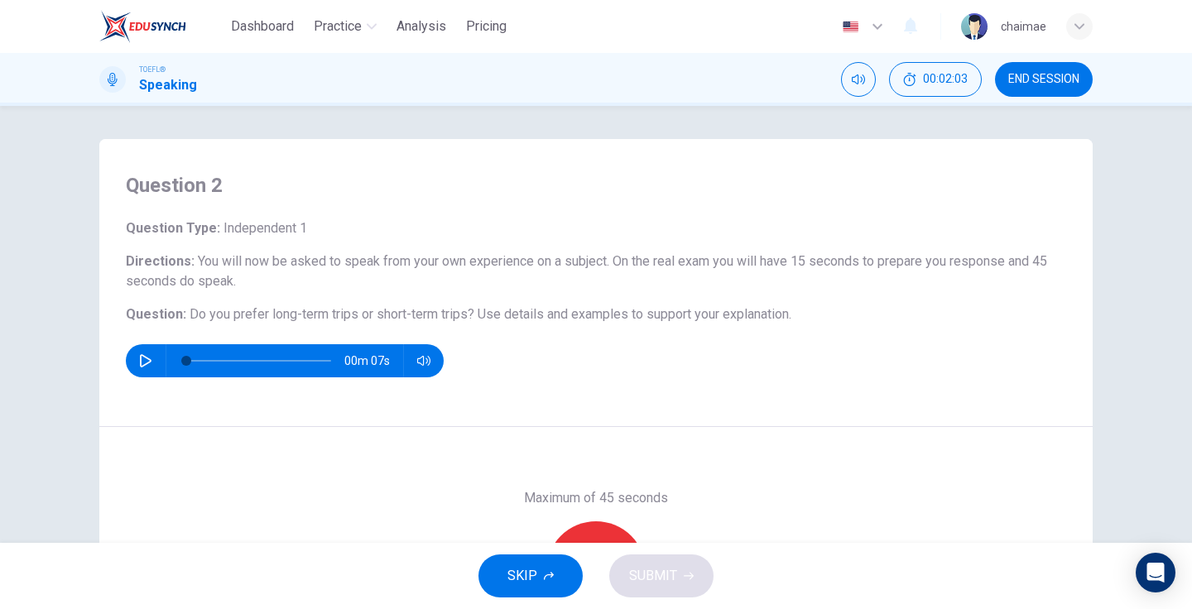
click at [144, 355] on icon "button" at bounding box center [145, 360] width 13 height 13
type input "0"
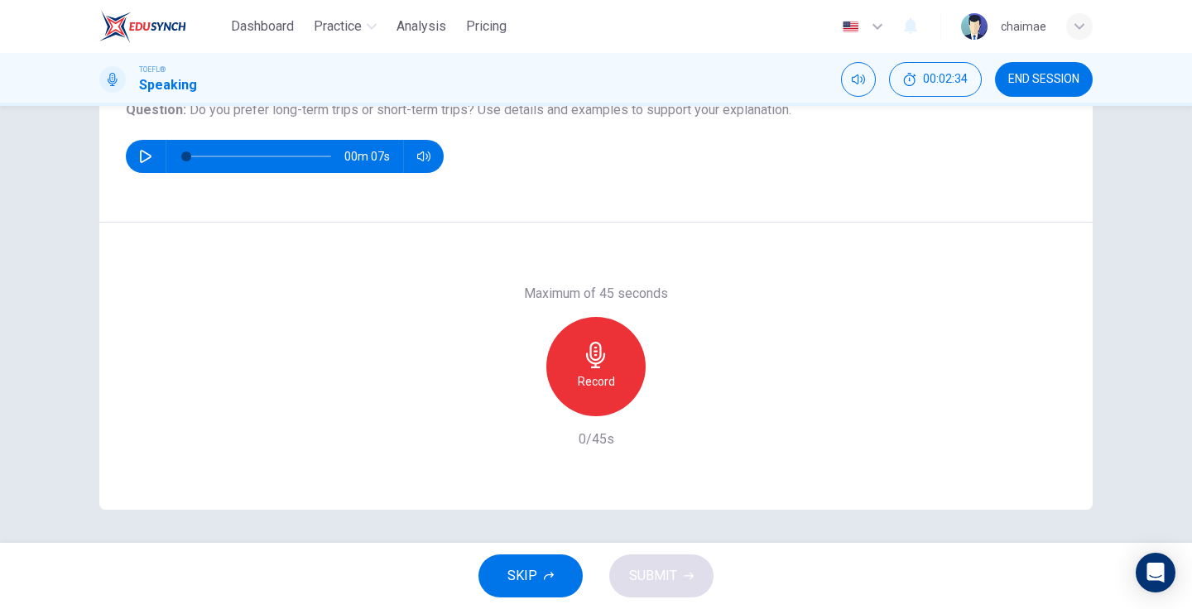
scroll to position [204, 0]
click at [578, 364] on div "Record" at bounding box center [595, 366] width 99 height 99
click at [675, 581] on span "SUBMIT" at bounding box center [653, 576] width 48 height 23
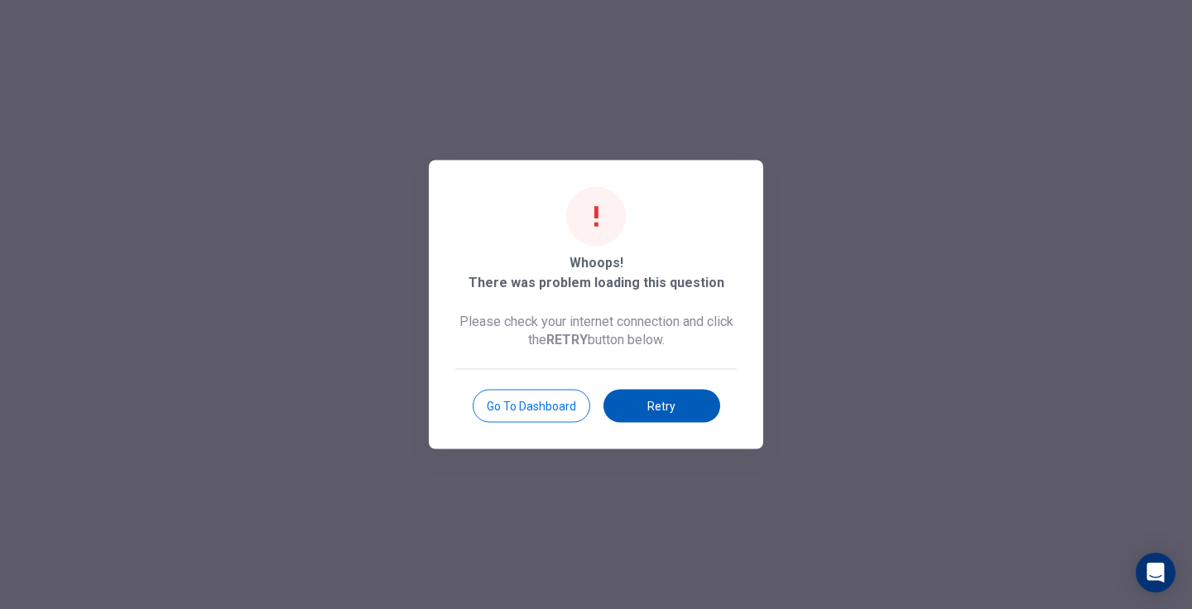
click at [676, 411] on button "Retry" at bounding box center [661, 406] width 117 height 33
click at [531, 411] on button "Go to Dashboard" at bounding box center [532, 406] width 118 height 33
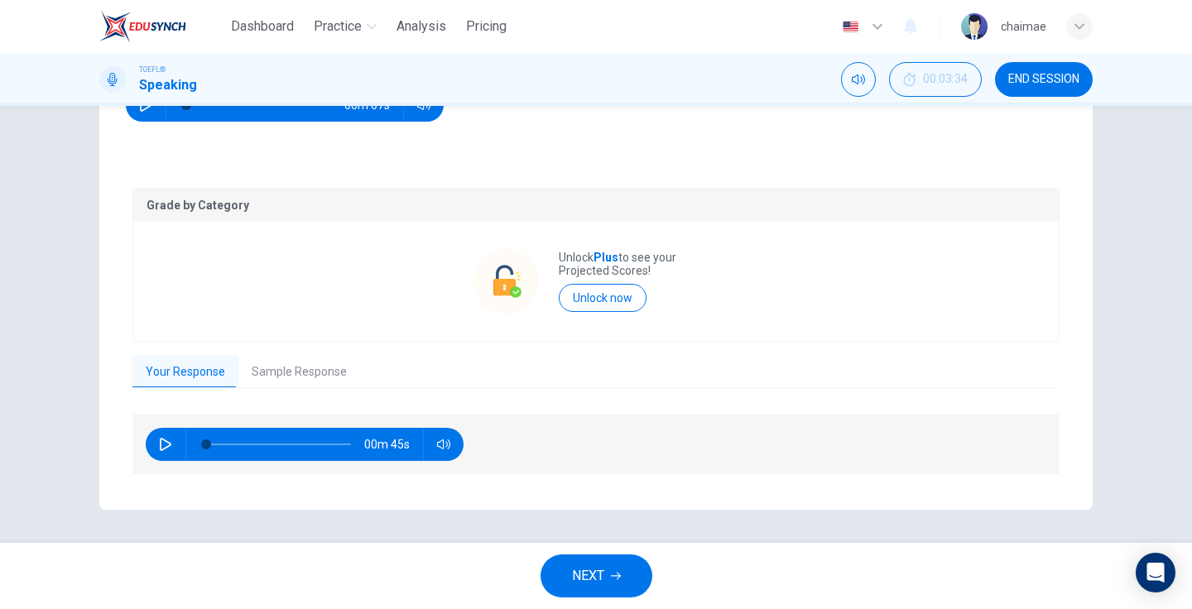
scroll to position [255, 0]
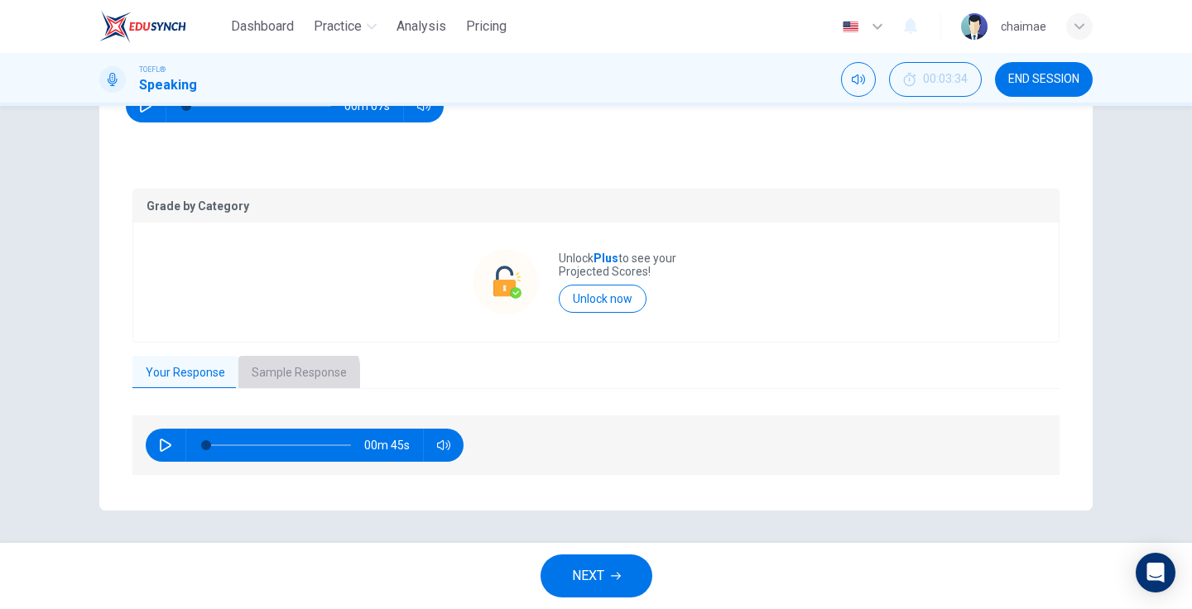
click at [277, 376] on button "Sample Response" at bounding box center [299, 373] width 122 height 35
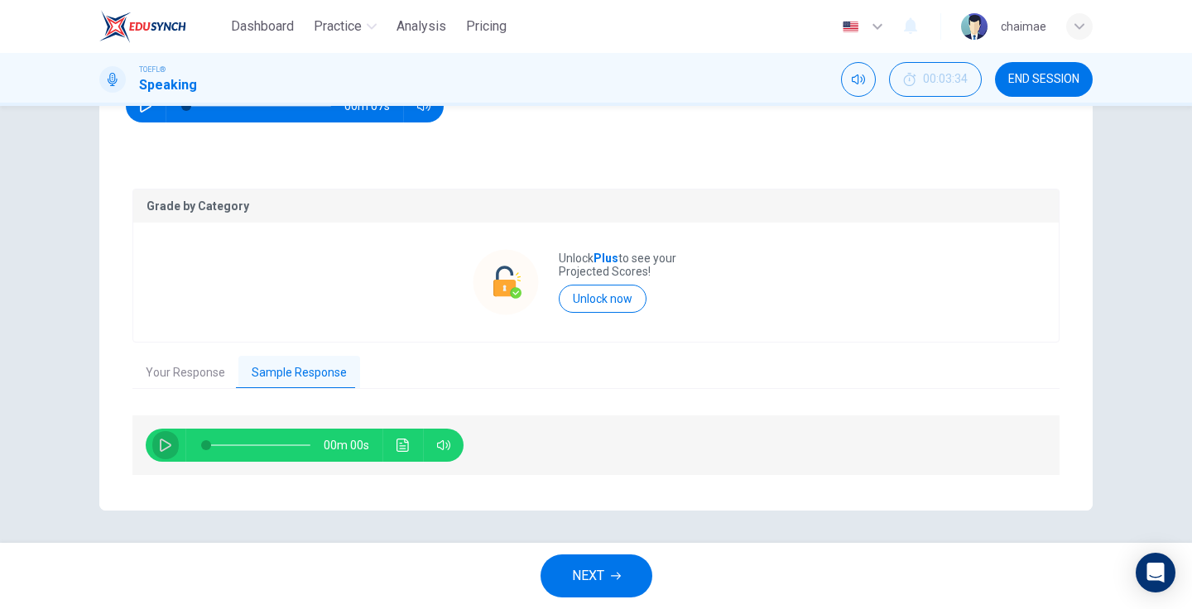
click at [159, 445] on icon "button" at bounding box center [165, 445] width 13 height 13
click at [160, 440] on icon "button" at bounding box center [166, 445] width 12 height 13
click at [159, 440] on icon "button" at bounding box center [165, 445] width 13 height 13
click at [194, 371] on button "Your Response" at bounding box center [185, 373] width 106 height 35
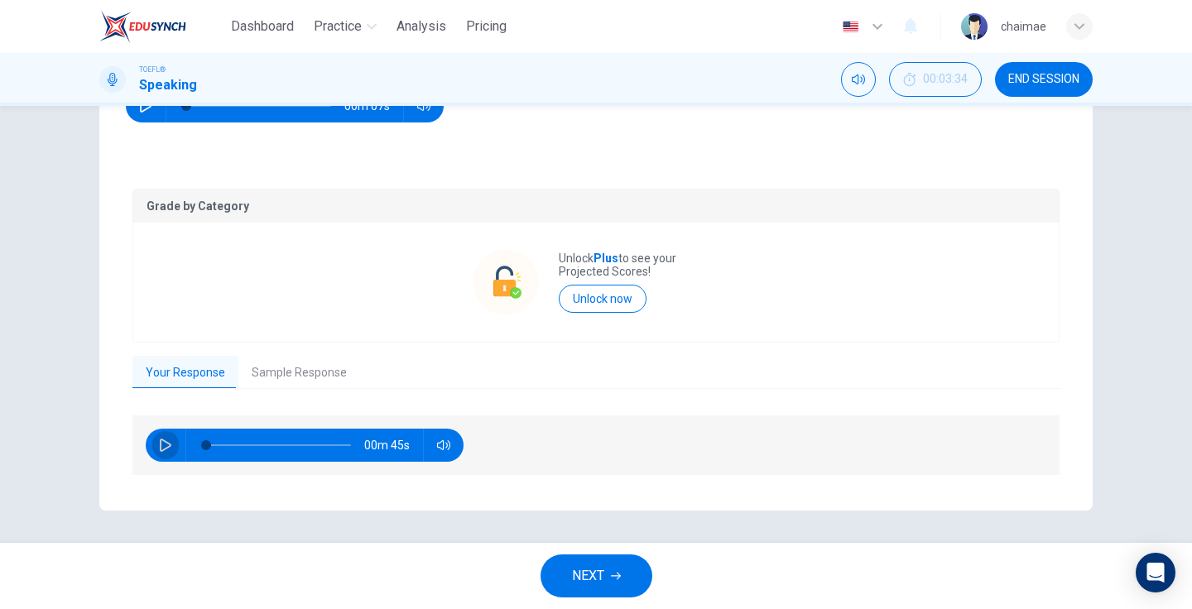
click at [165, 444] on icon "button" at bounding box center [165, 445] width 13 height 13
type input "4"
click at [291, 376] on button "Sample Response" at bounding box center [299, 373] width 122 height 35
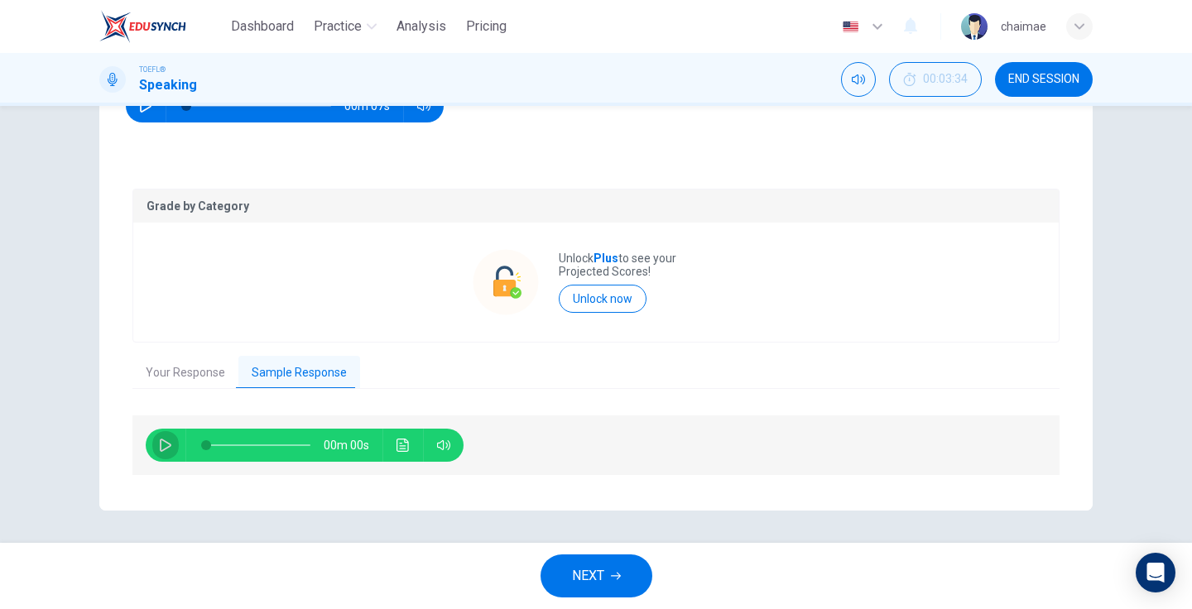
click at [160, 446] on icon "button" at bounding box center [166, 445] width 12 height 13
click at [584, 567] on span "NEXT" at bounding box center [588, 576] width 32 height 23
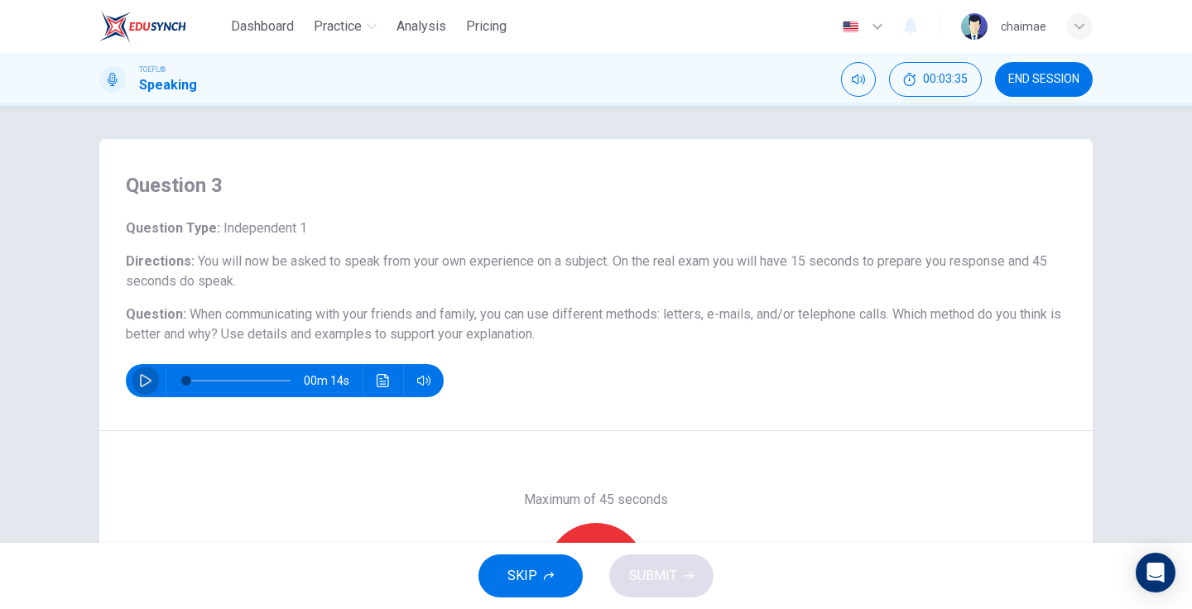
click at [142, 379] on icon "button" at bounding box center [145, 380] width 13 height 13
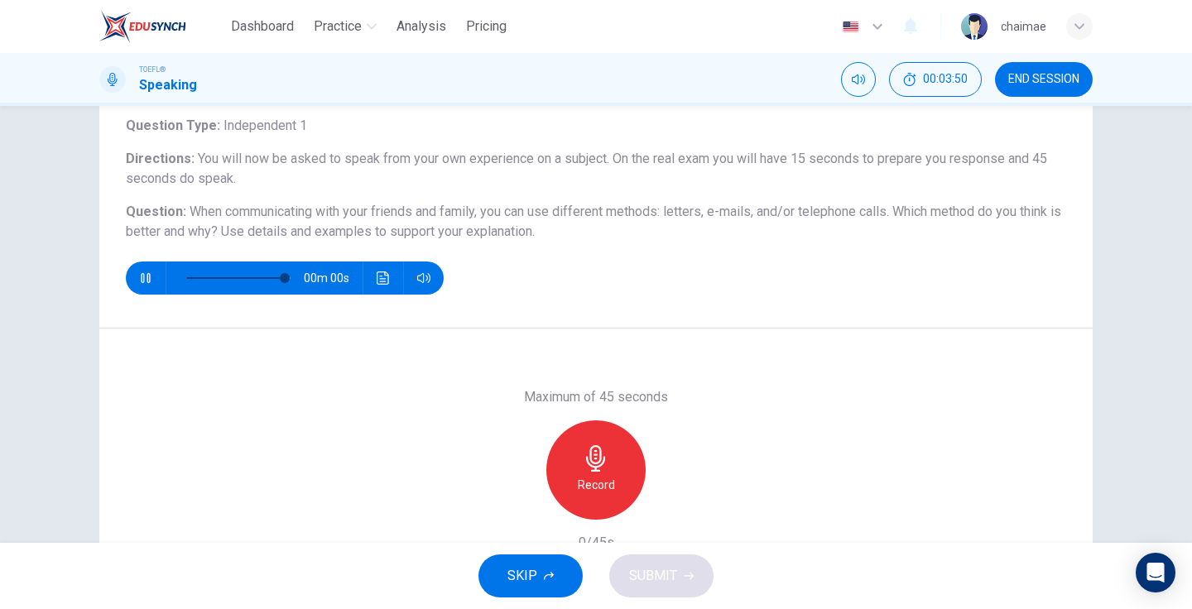
scroll to position [127, 0]
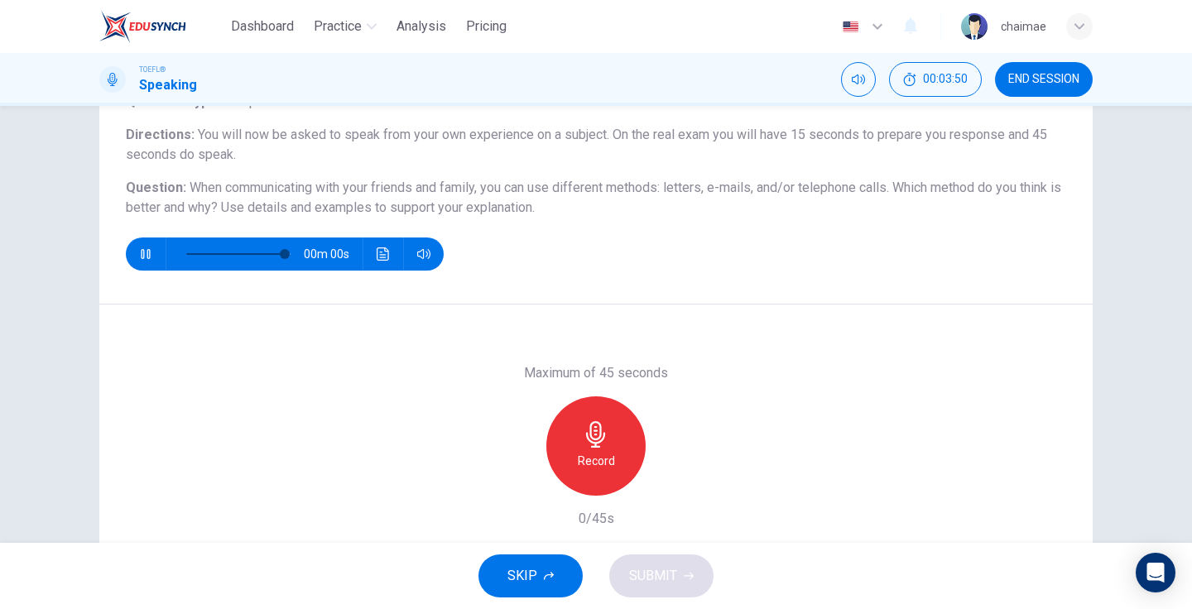
type input "0"
click at [599, 442] on icon "button" at bounding box center [595, 434] width 19 height 26
click at [664, 575] on span "SUBMIT" at bounding box center [653, 576] width 48 height 23
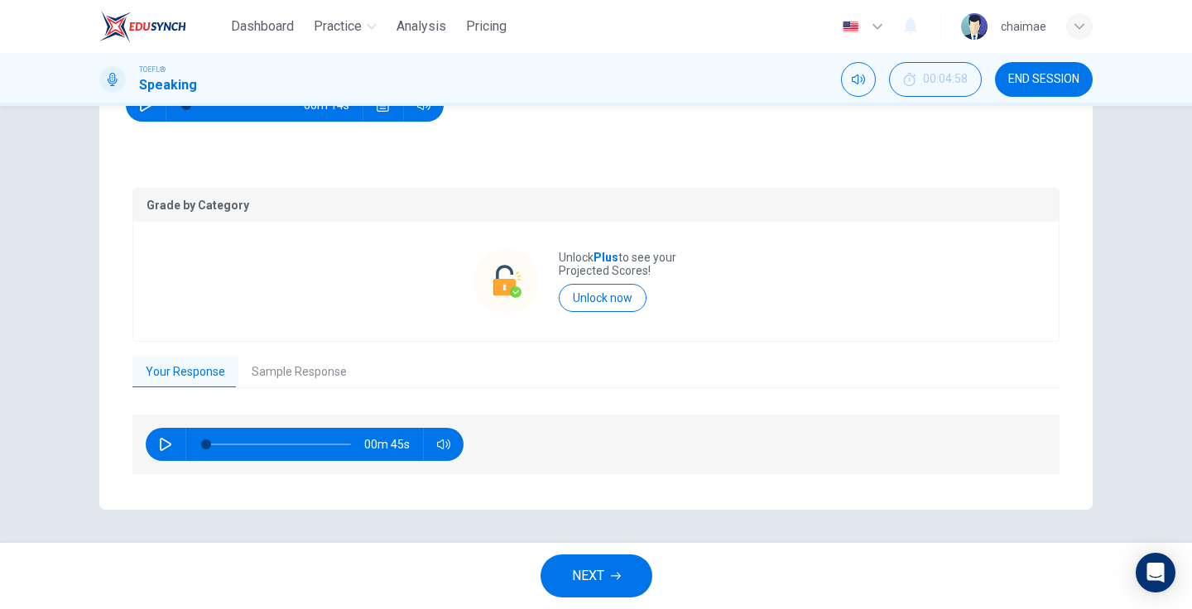
scroll to position [275, 0]
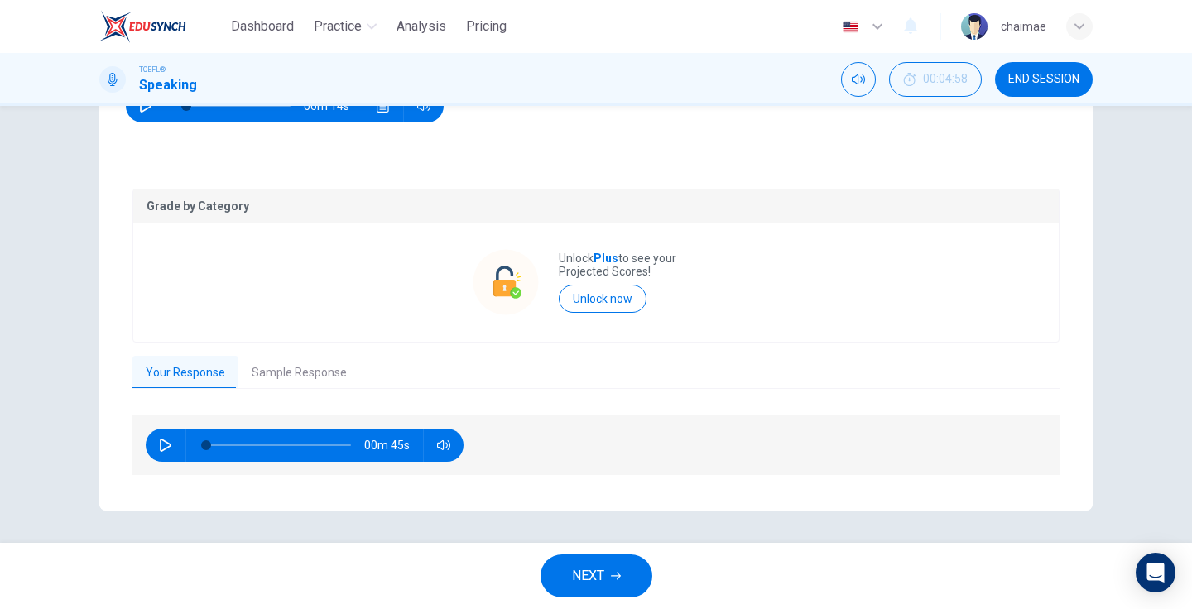
click at [264, 376] on button "Sample Response" at bounding box center [299, 373] width 122 height 35
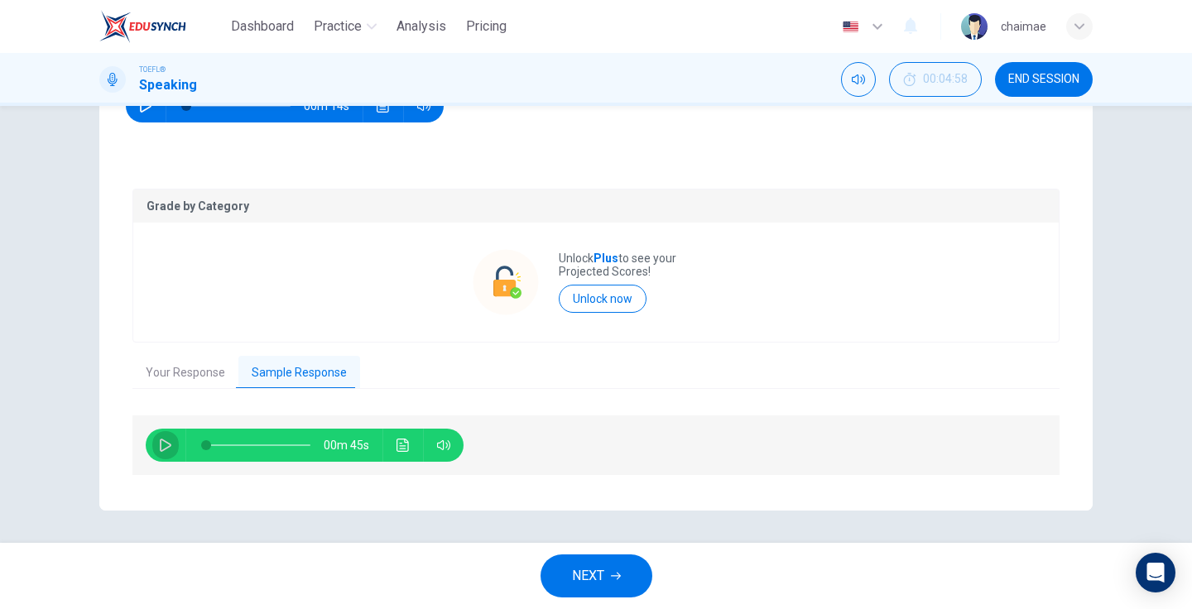
click at [153, 440] on button "button" at bounding box center [165, 445] width 26 height 33
type input "38"
click at [602, 580] on span "NEXT" at bounding box center [588, 576] width 32 height 23
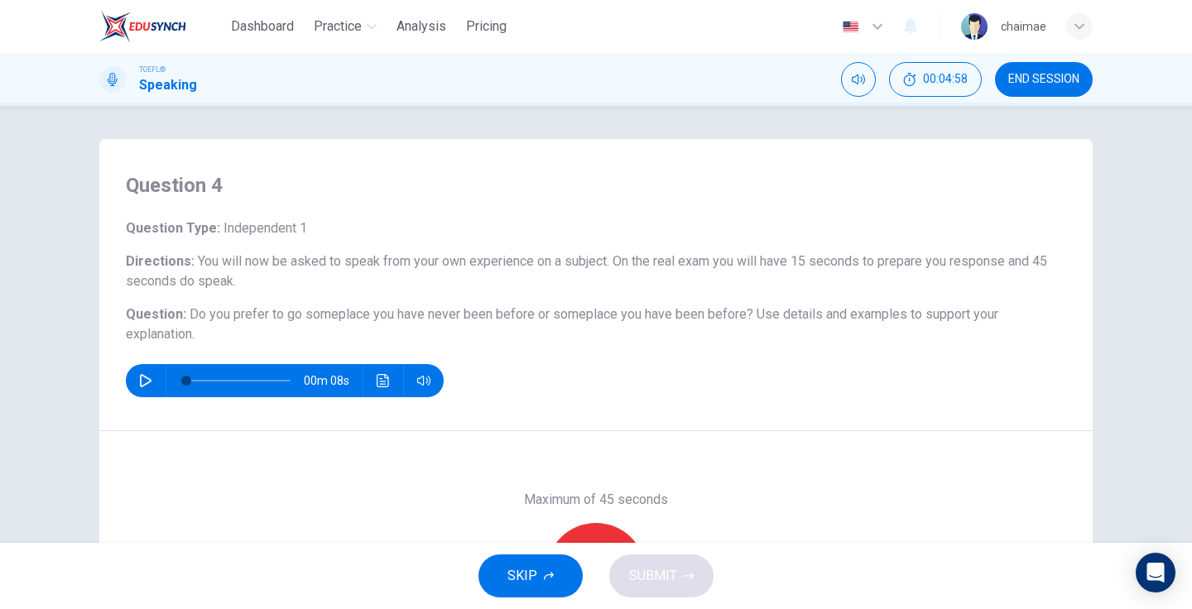
scroll to position [26, 0]
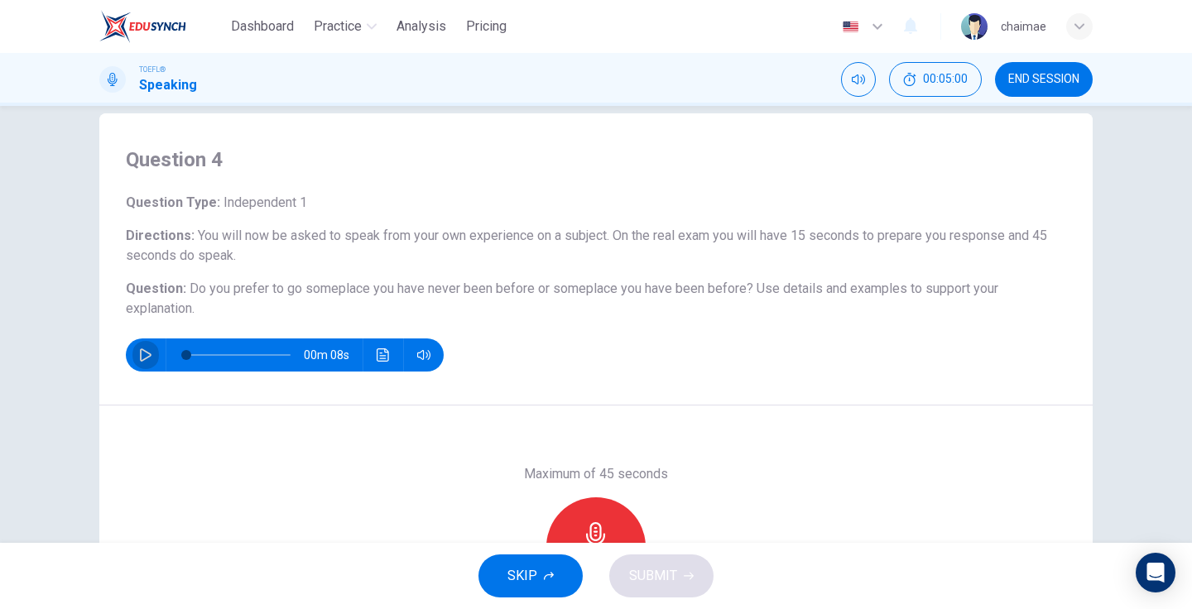
click at [136, 351] on button "button" at bounding box center [145, 355] width 26 height 33
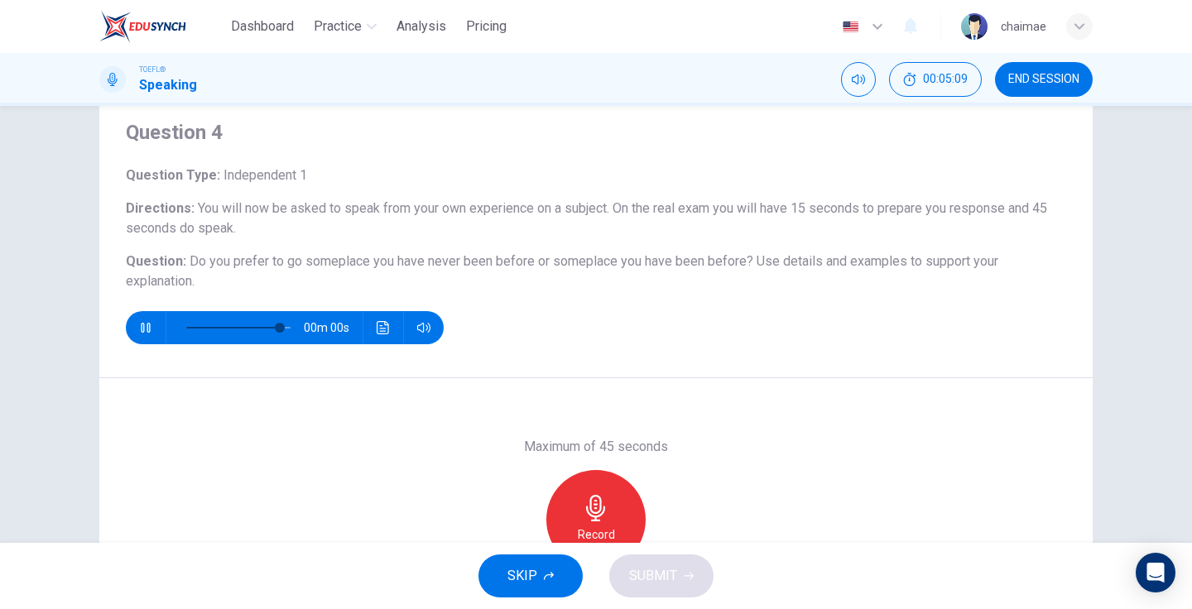
type input "0"
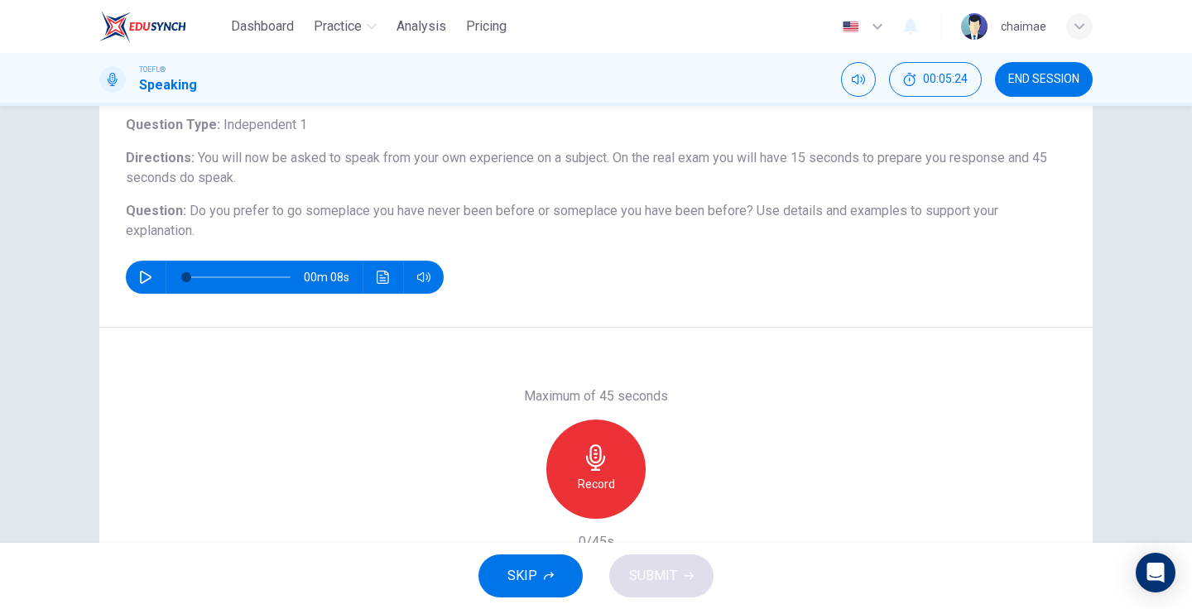
scroll to position [107, 0]
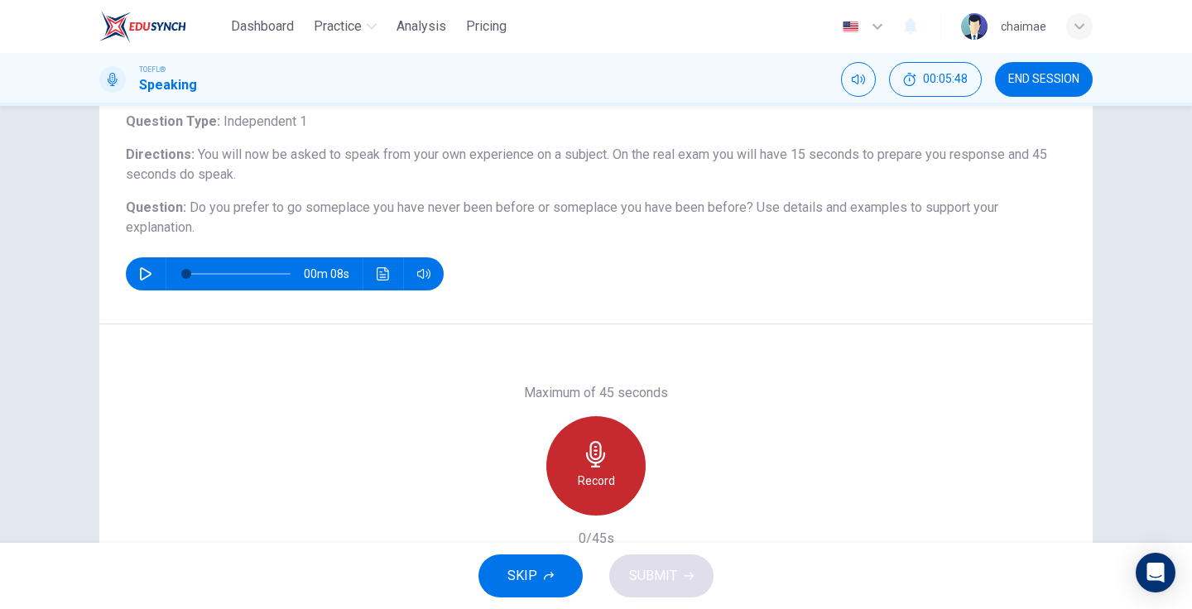
click at [608, 477] on h6 "Record" at bounding box center [596, 481] width 37 height 20
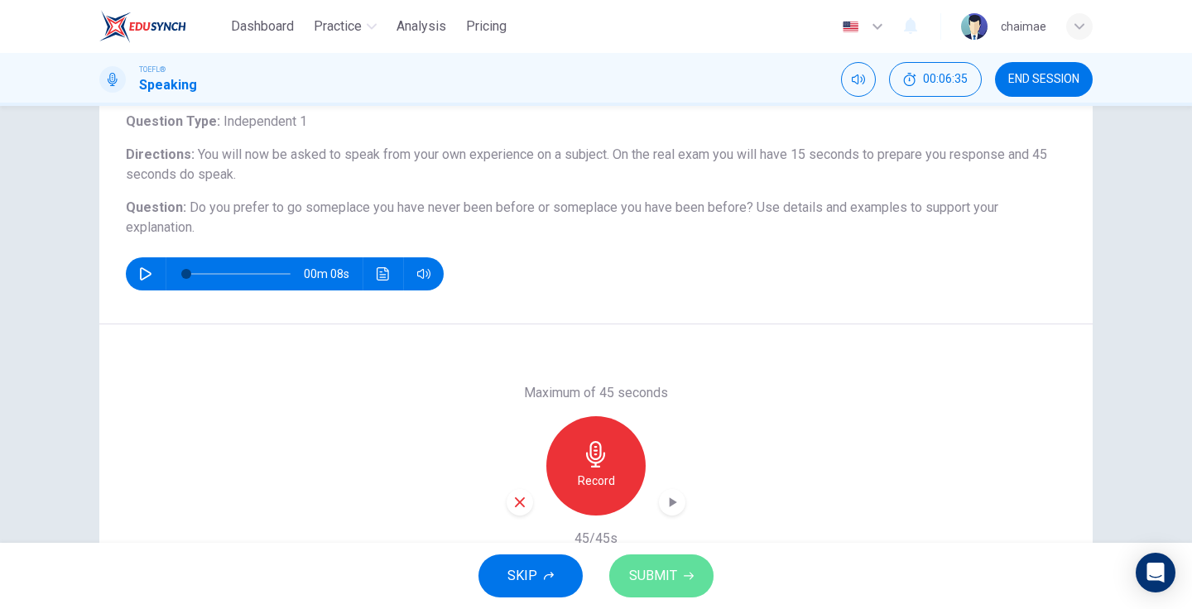
click at [645, 578] on span "SUBMIT" at bounding box center [653, 576] width 48 height 23
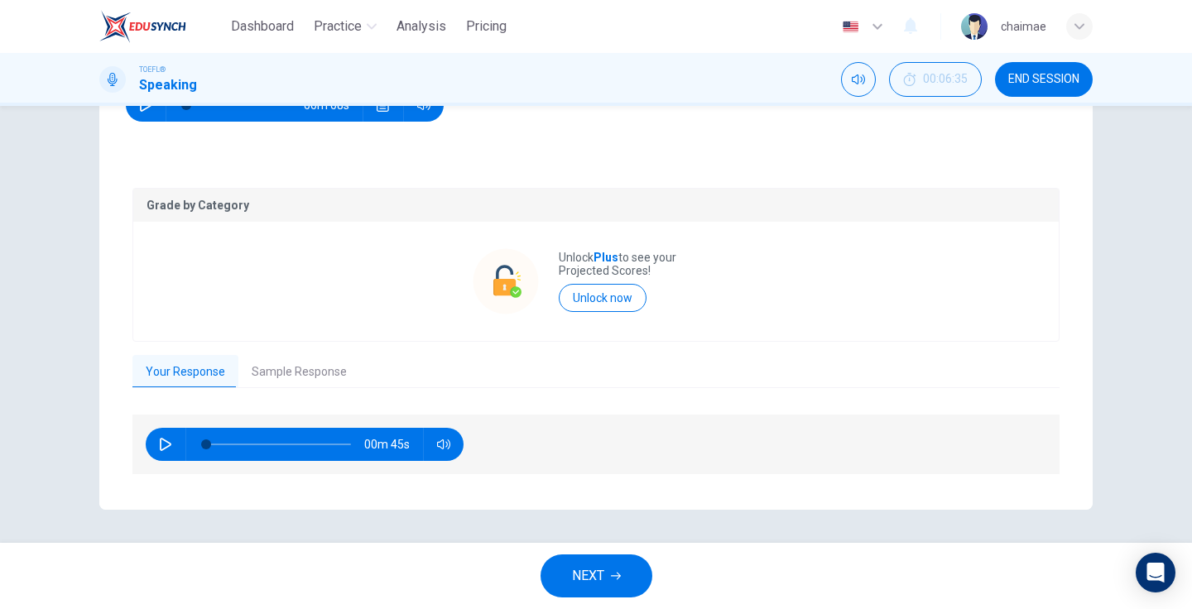
scroll to position [275, 0]
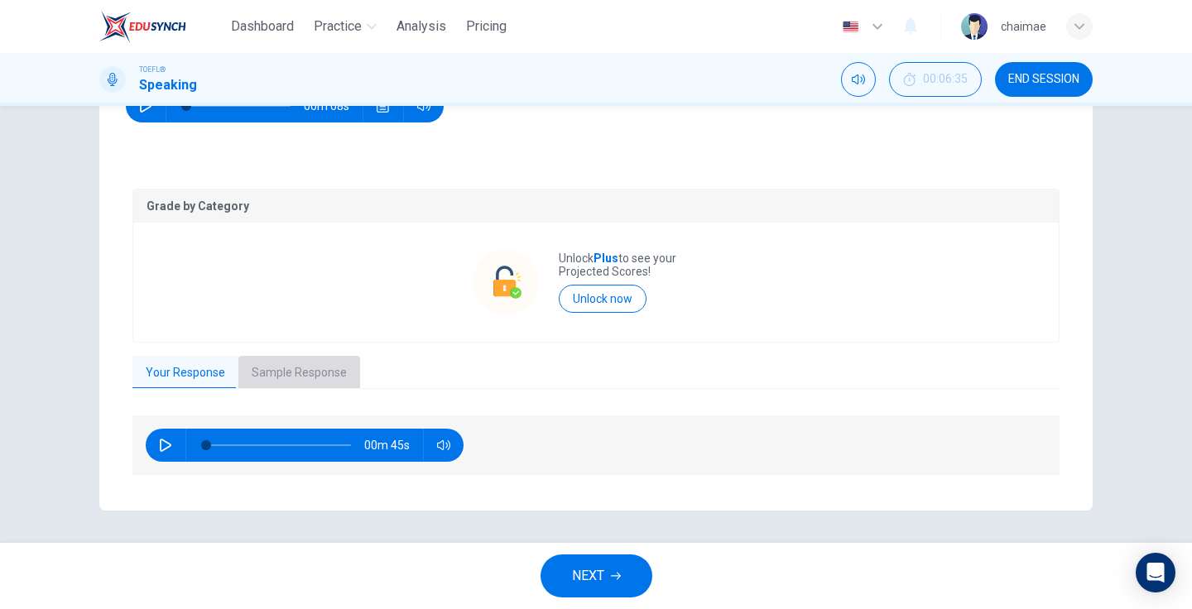
click at [305, 370] on button "Sample Response" at bounding box center [299, 373] width 122 height 35
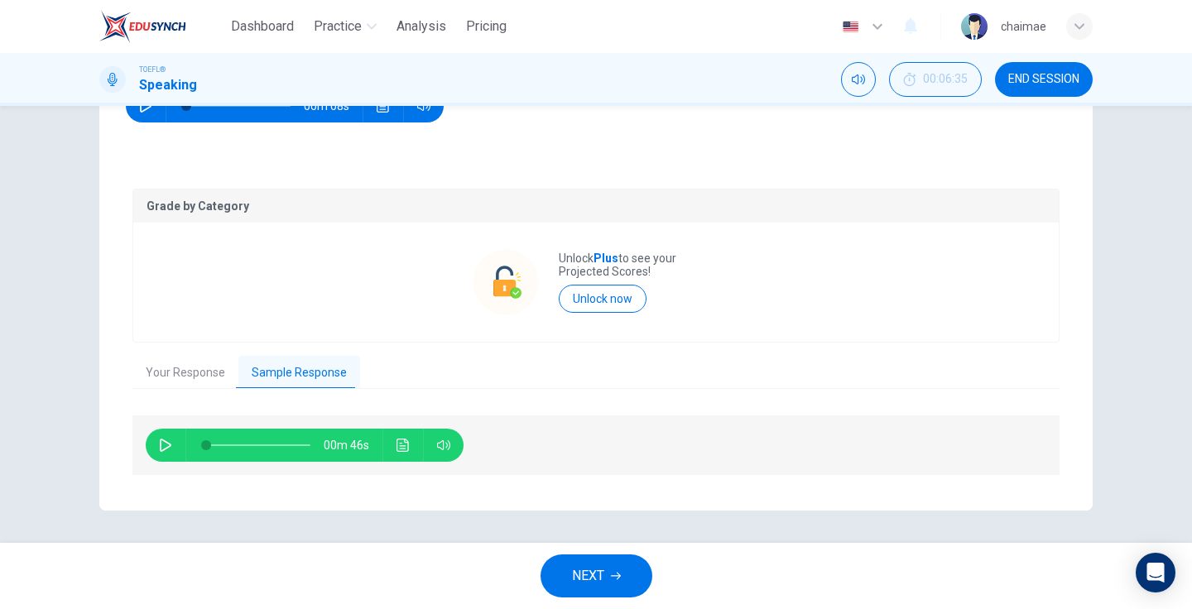
click at [159, 446] on icon "button" at bounding box center [165, 445] width 13 height 13
type input "30"
click at [1036, 73] on span "END SESSION" at bounding box center [1043, 79] width 71 height 13
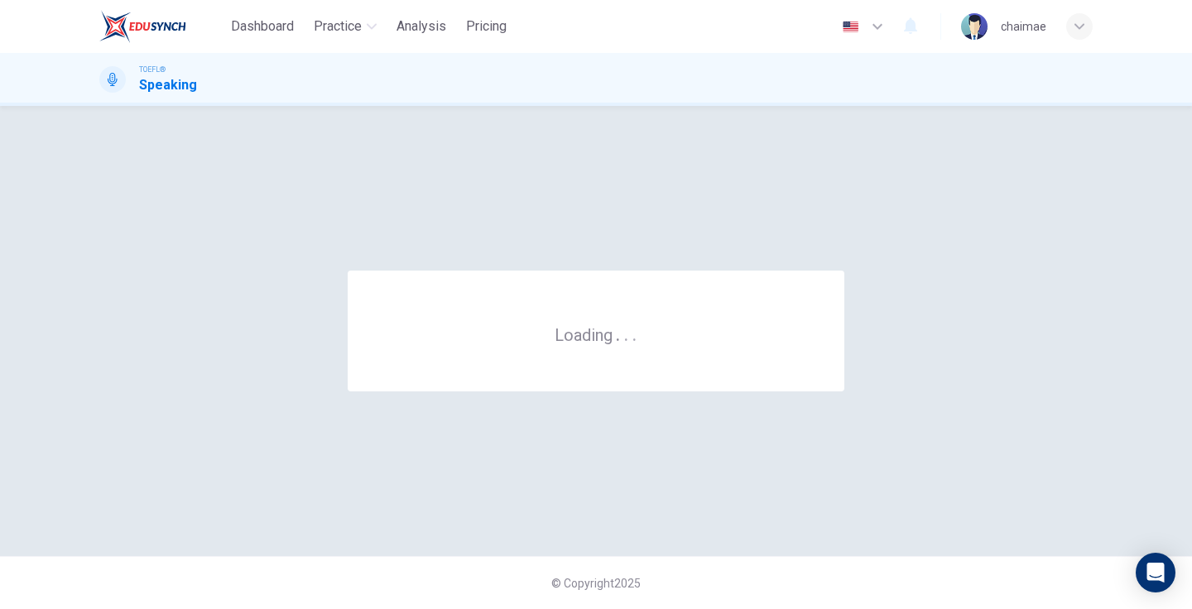
scroll to position [0, 0]
